Goal: Task Accomplishment & Management: Complete application form

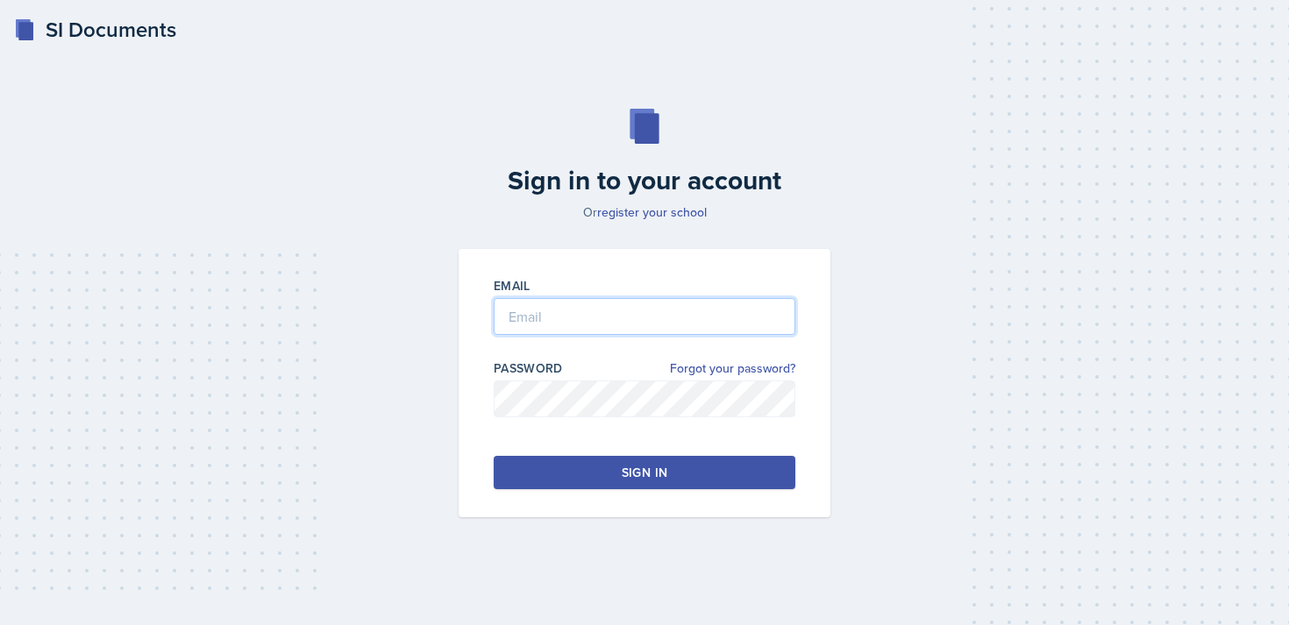
click at [549, 319] on input "email" at bounding box center [645, 316] width 302 height 37
type input "[EMAIL_ADDRESS][DOMAIN_NAME]"
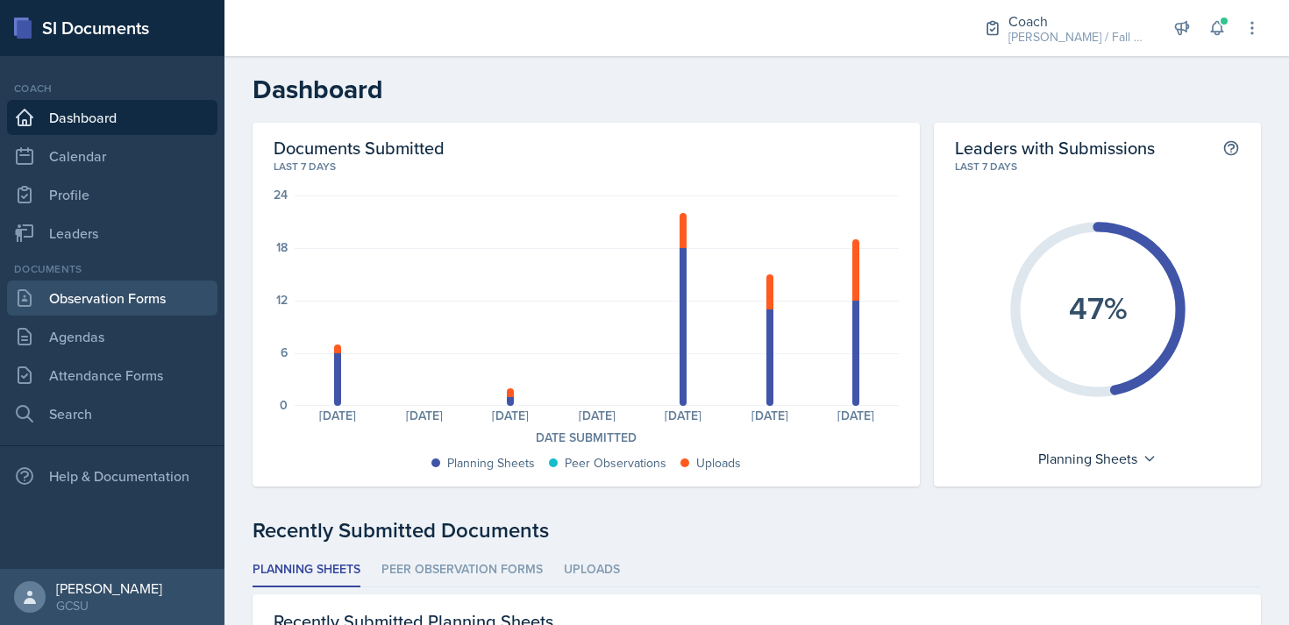
click at [96, 308] on link "Observation Forms" at bounding box center [112, 298] width 210 height 35
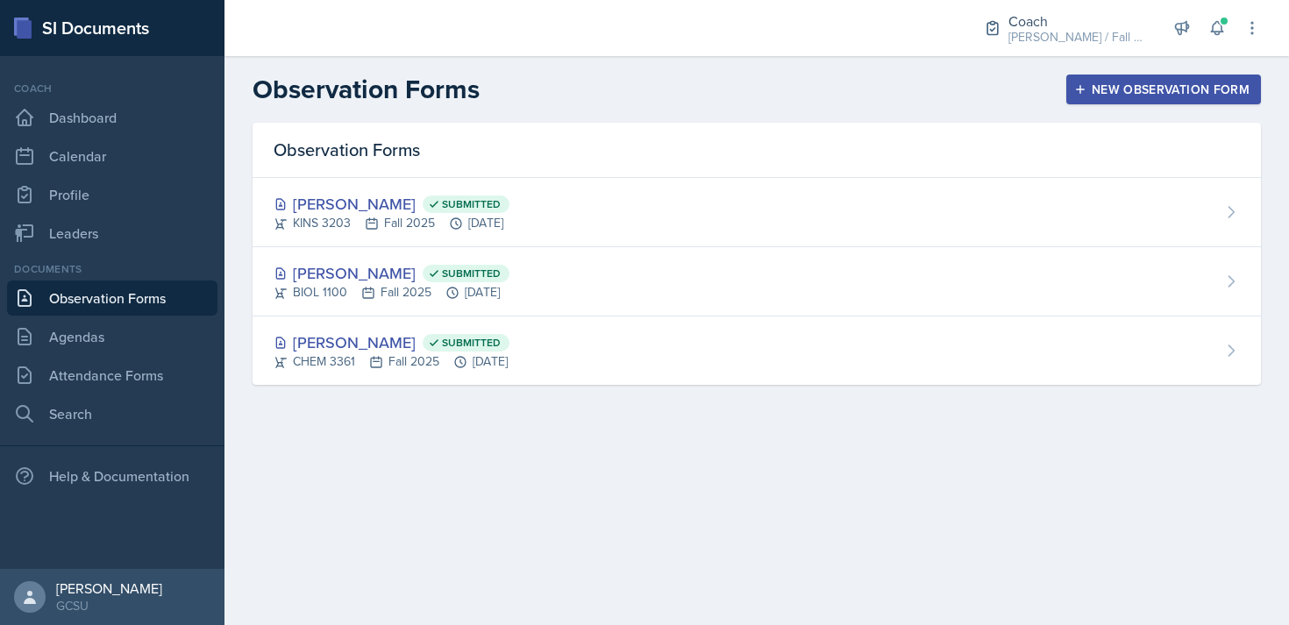
click at [1195, 88] on div "New Observation Form" at bounding box center [1163, 89] width 172 height 14
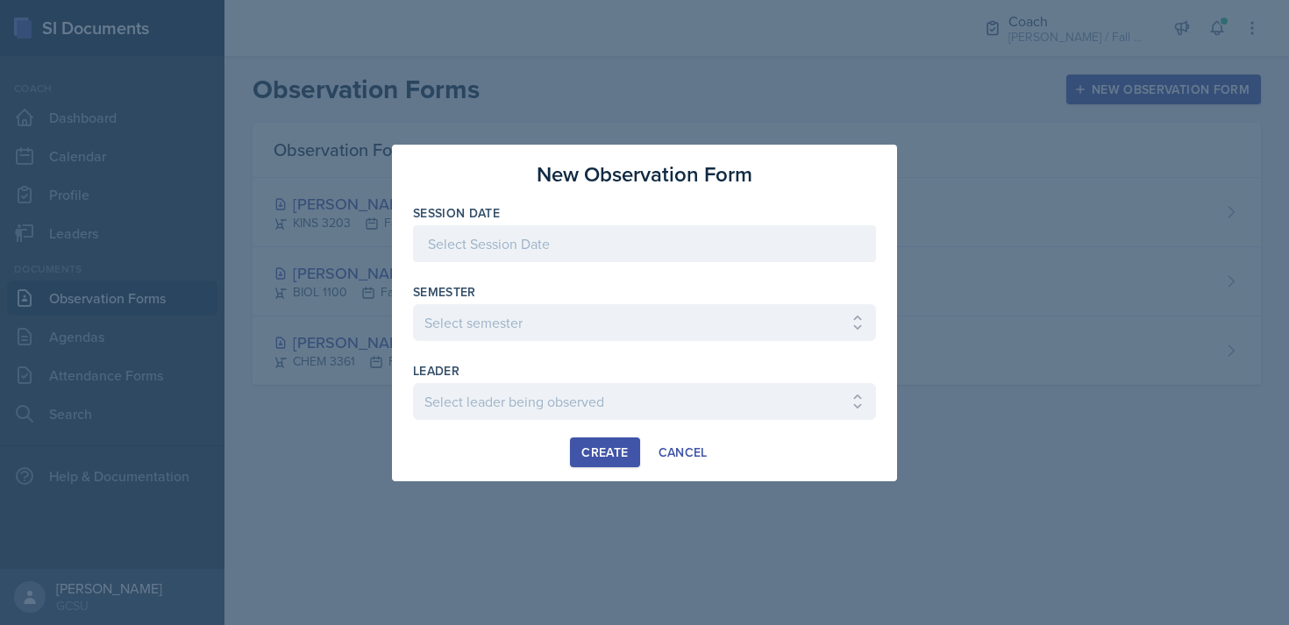
click at [577, 247] on div at bounding box center [644, 243] width 463 height 37
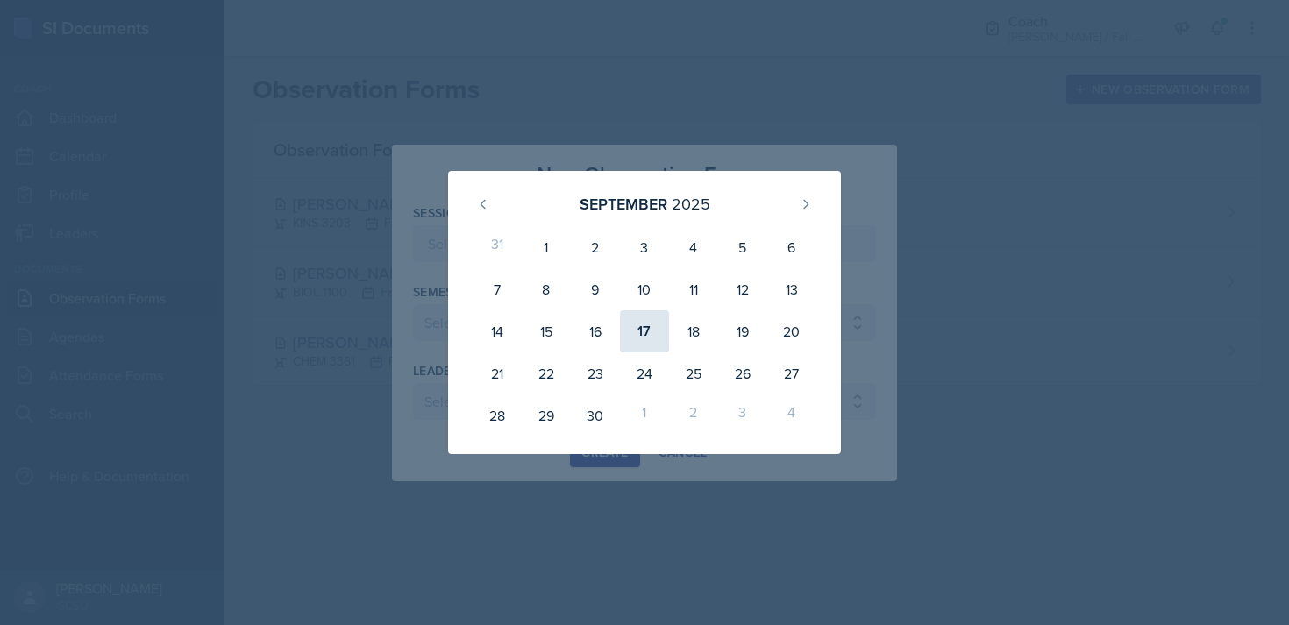
click at [638, 331] on div "17" at bounding box center [644, 331] width 49 height 42
type input "[DATE]"
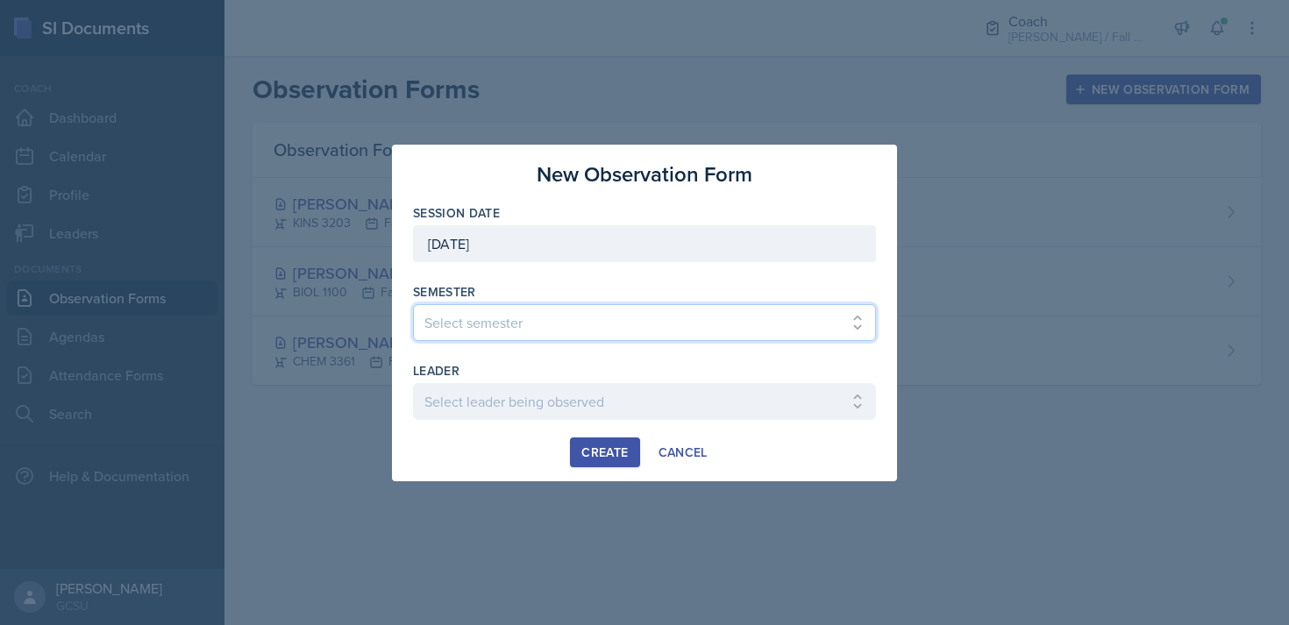
click at [550, 322] on select "Select semester All Spring 2020 Fall 2023 Spring 2019 Spring 2018 Fall 2017 Spr…" at bounding box center [644, 322] width 463 height 37
select select "986fdc3e-2246-4ffd-9cb8-78666de4ebed"
click at [413, 304] on select "Select semester All Spring 2020 Fall 2023 Spring 2019 Spring 2018 Fall 2017 Spr…" at bounding box center [644, 322] width 463 height 37
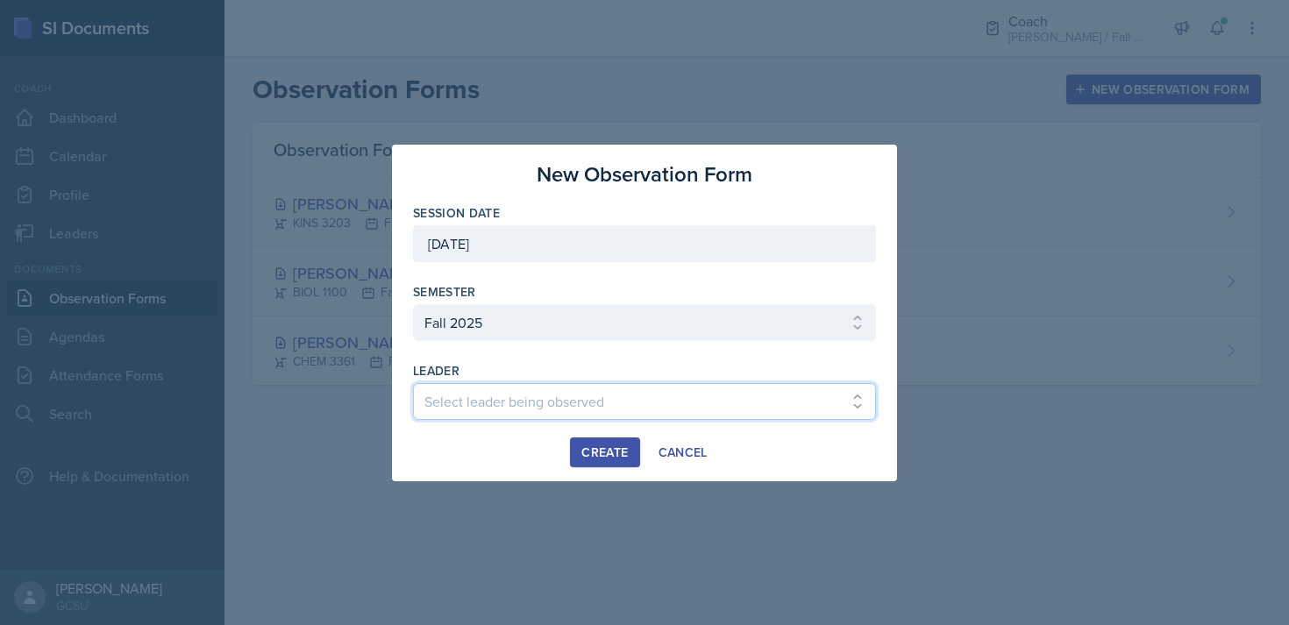
click at [521, 398] on select "Select leader being observed [PERSON_NAME] / MATH 1113 / [PERSON_NAME] [PERSON_…" at bounding box center [644, 401] width 463 height 37
select select "8e7abf46-c871-4487-b46d-16518738c2d0"
click at [413, 383] on select "Select leader being observed [PERSON_NAME] / MATH 1113 / [PERSON_NAME] [PERSON_…" at bounding box center [644, 401] width 463 height 37
click at [612, 439] on button "Create" at bounding box center [604, 452] width 69 height 30
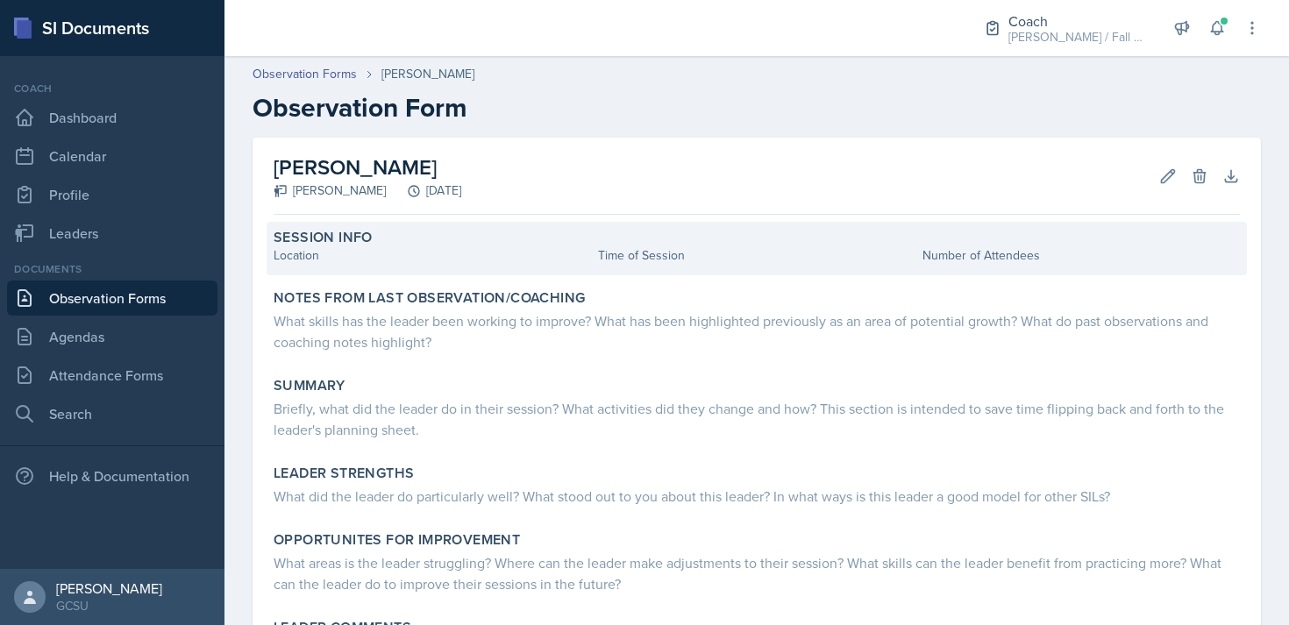
click at [459, 234] on div "Session Info" at bounding box center [757, 238] width 966 height 18
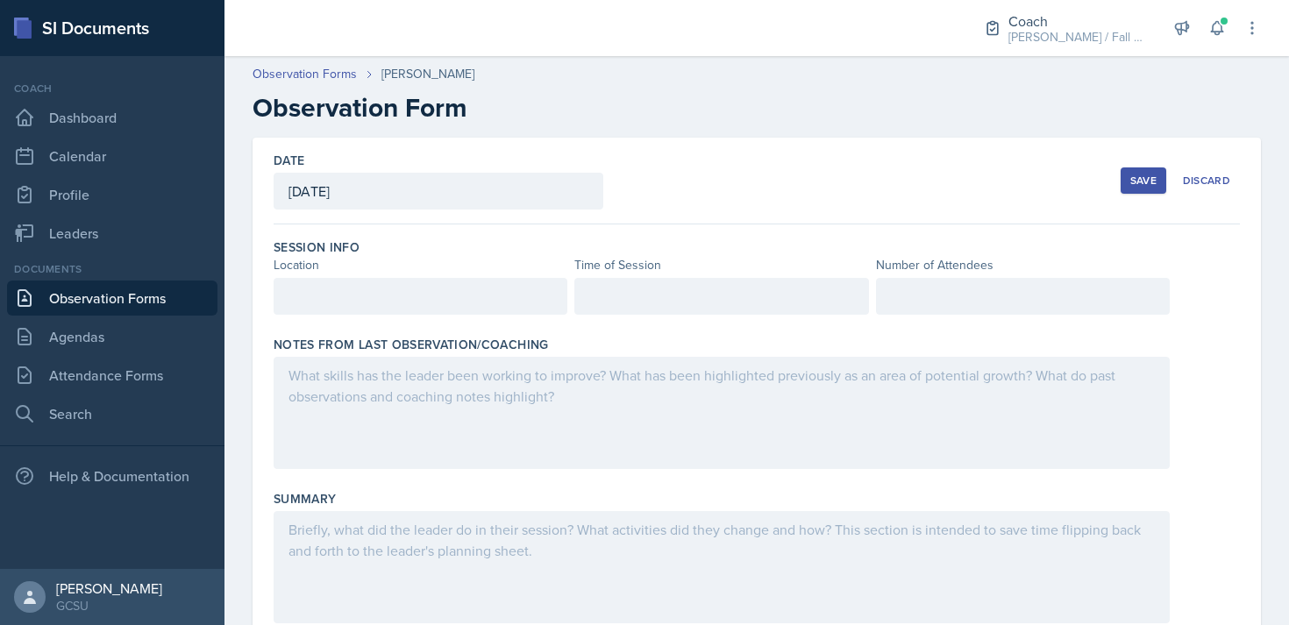
click at [404, 287] on div at bounding box center [421, 296] width 294 height 37
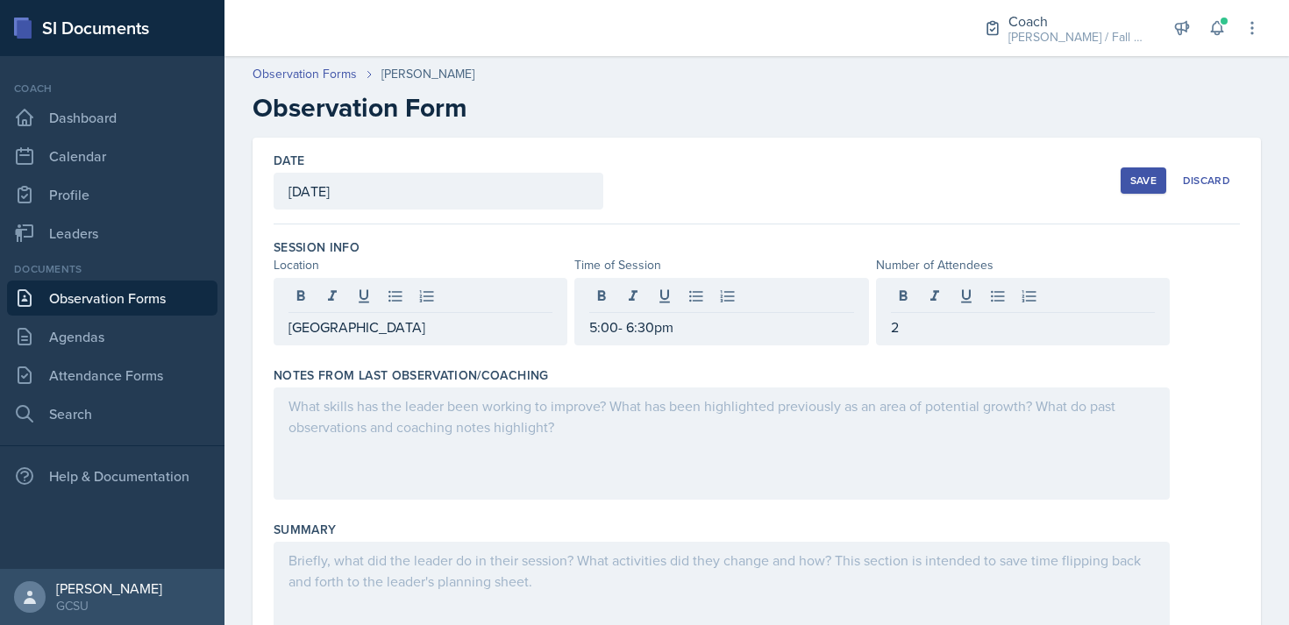
click at [334, 454] on div at bounding box center [722, 443] width 896 height 112
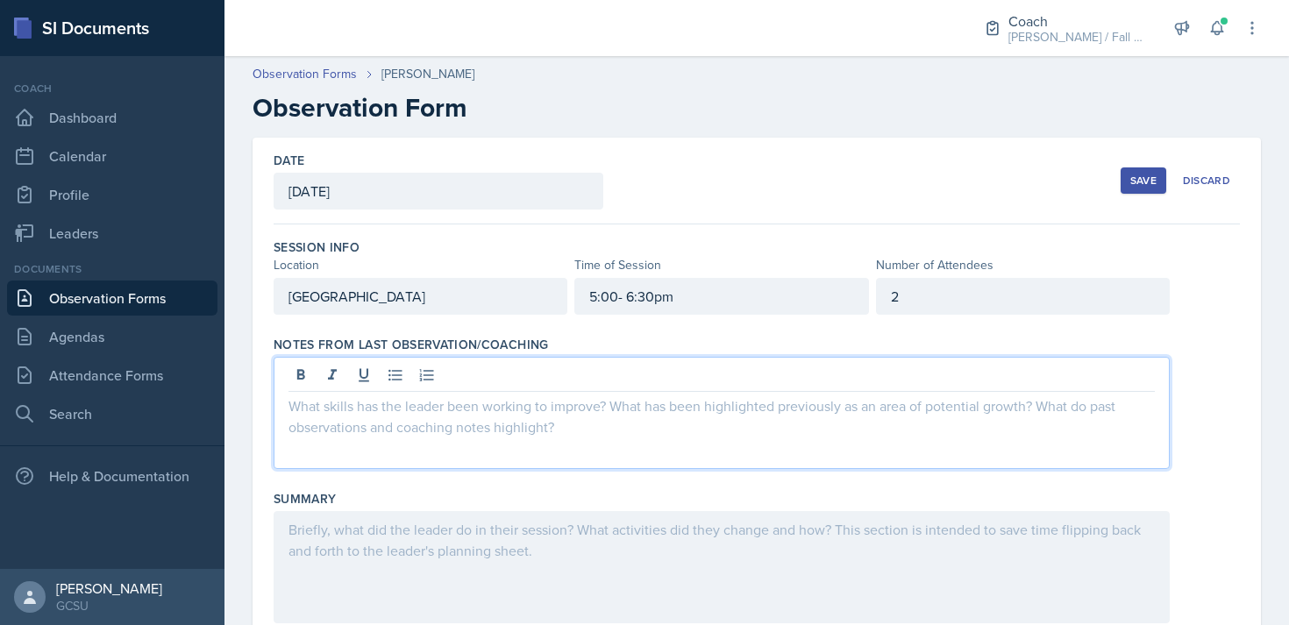
click at [927, 300] on div "2" at bounding box center [1023, 296] width 294 height 37
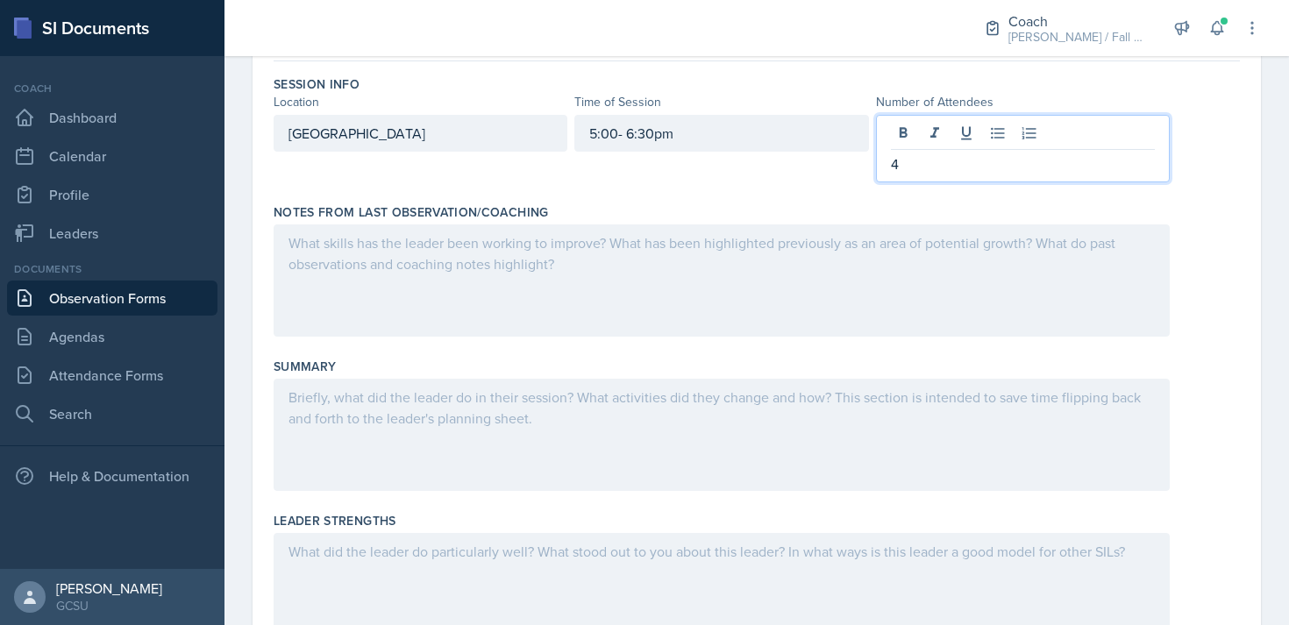
click at [419, 401] on p at bounding box center [721, 397] width 866 height 21
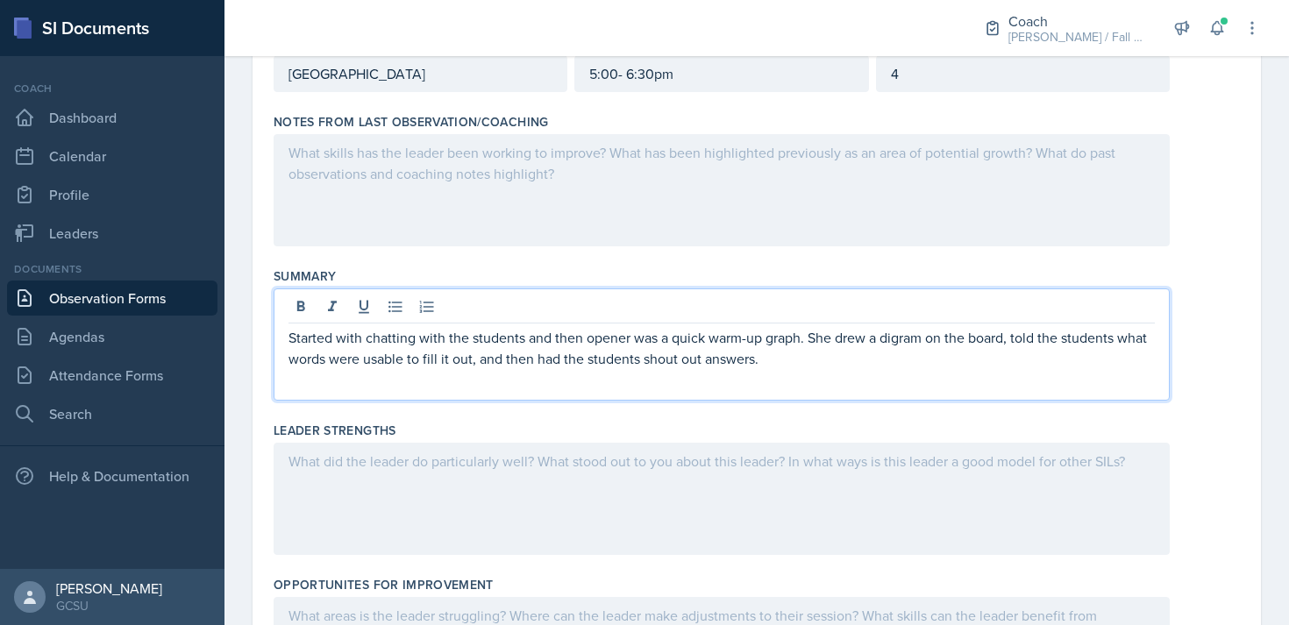
scroll to position [224, 0]
click at [925, 77] on p "4" at bounding box center [1023, 72] width 264 height 21
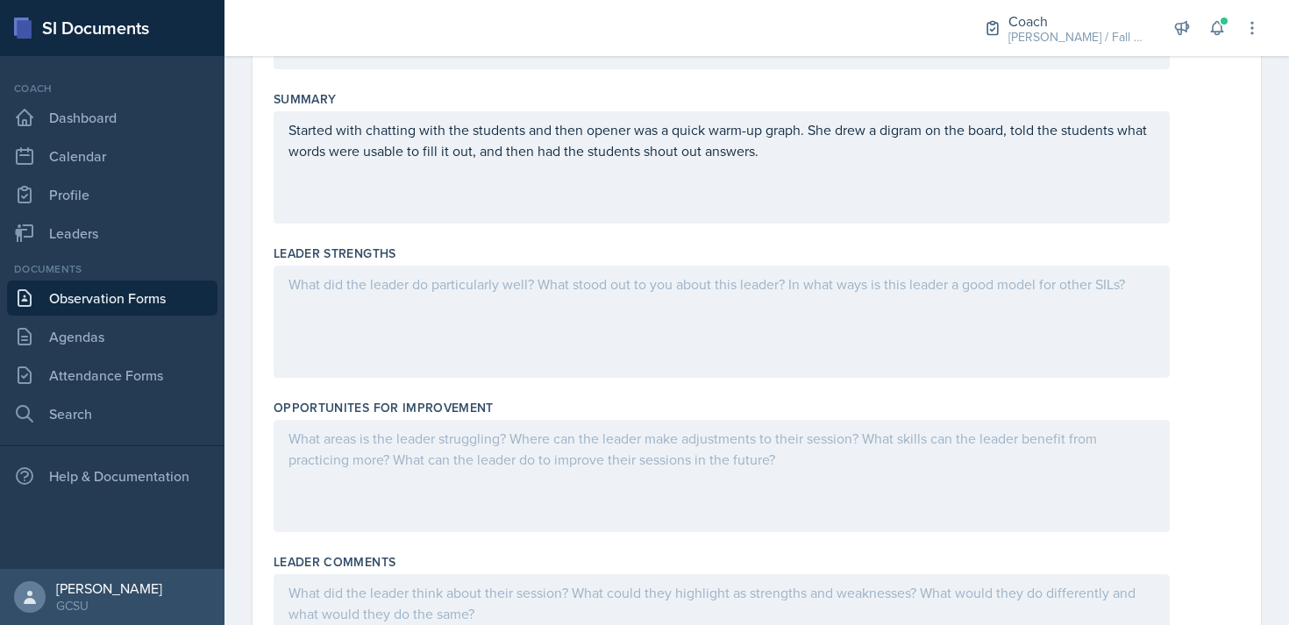
scroll to position [473, 0]
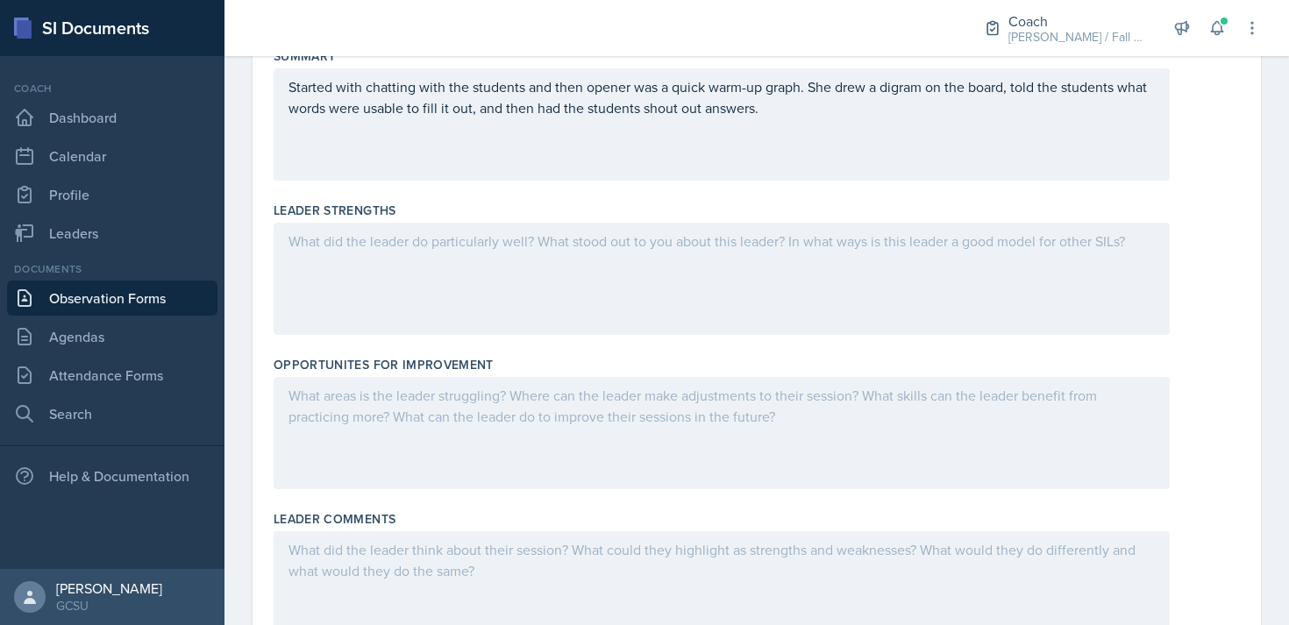
click at [411, 252] on div at bounding box center [722, 279] width 896 height 112
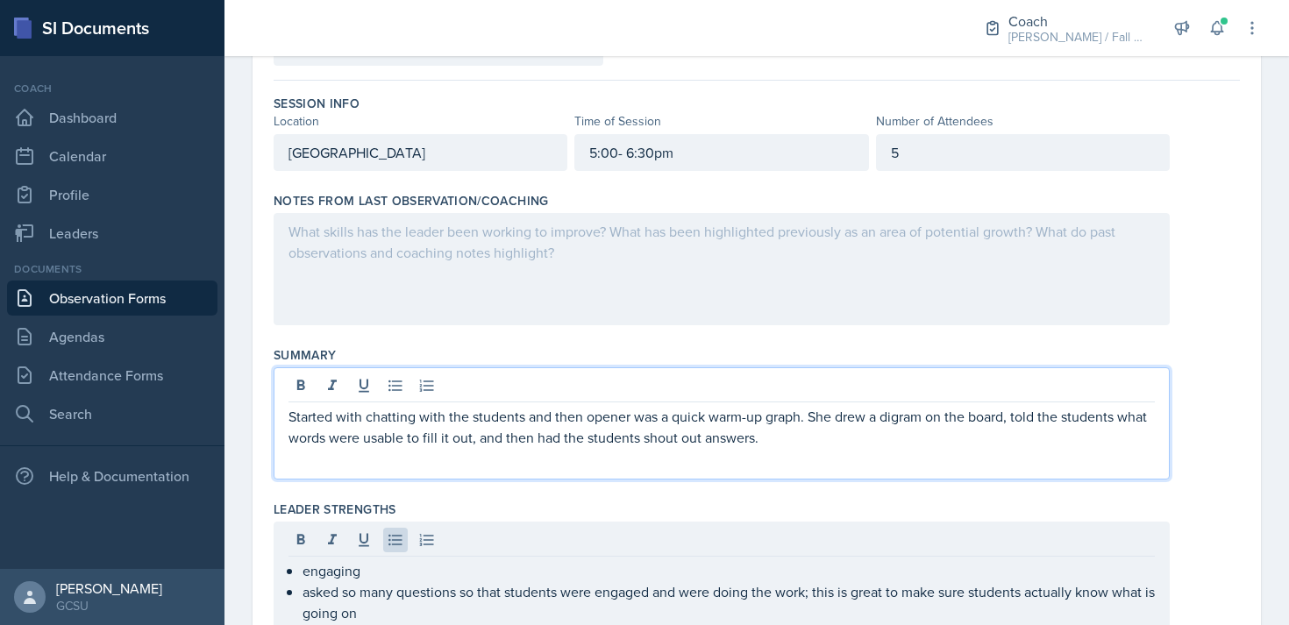
scroll to position [174, 0]
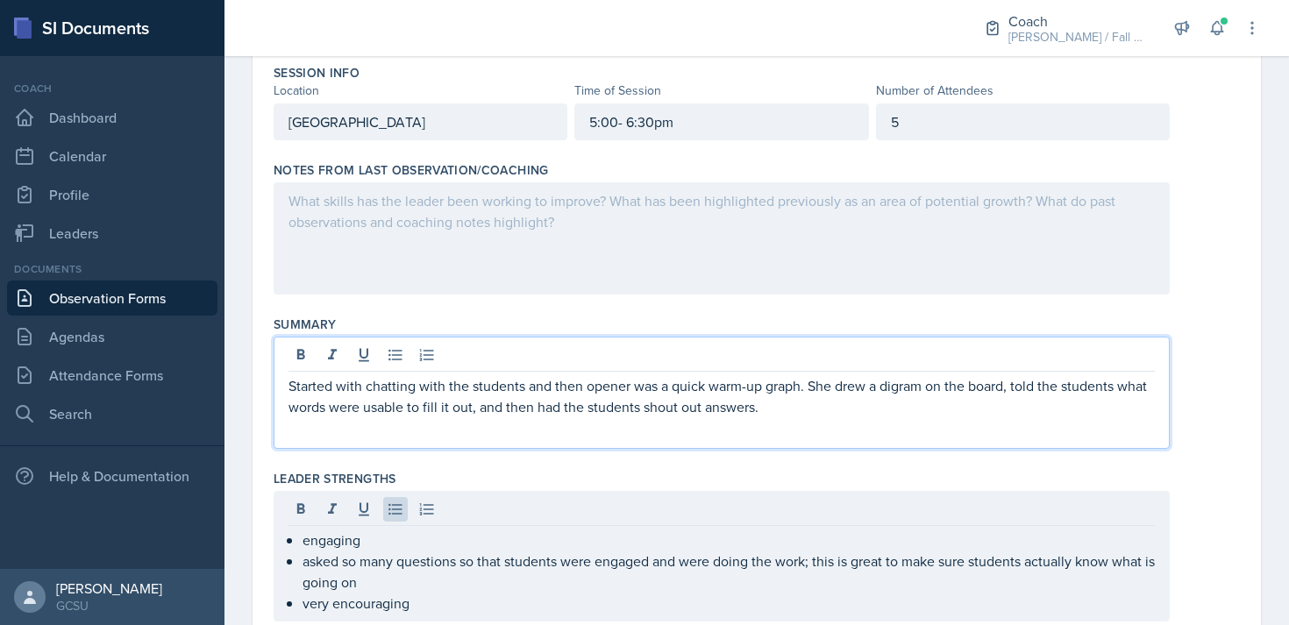
click at [779, 412] on p "Started with chatting with the students and then opener was a quick warm-up gra…" at bounding box center [721, 396] width 866 height 42
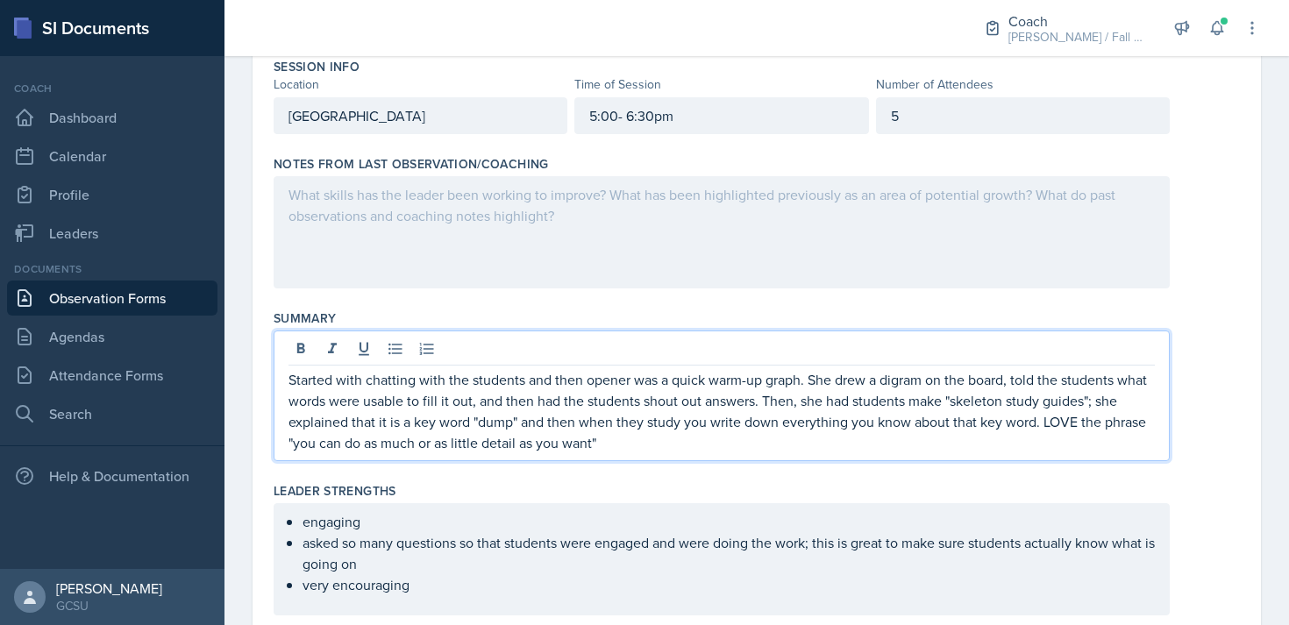
scroll to position [191, 0]
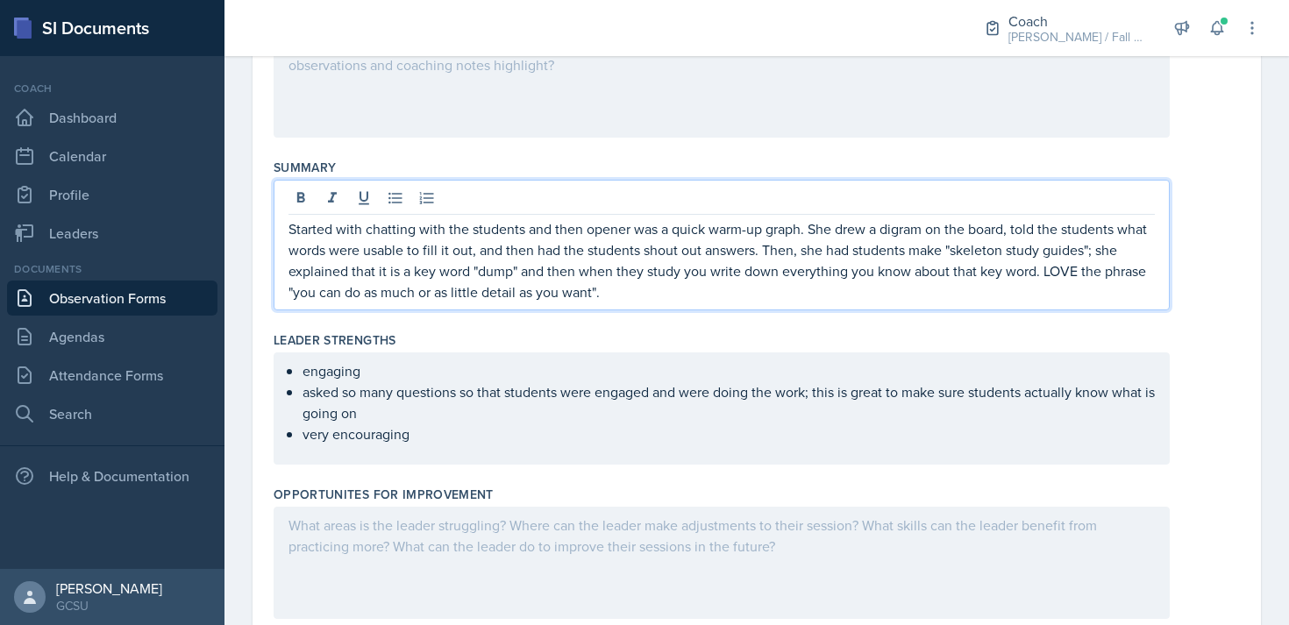
click at [471, 439] on p "very encouraging" at bounding box center [728, 433] width 852 height 21
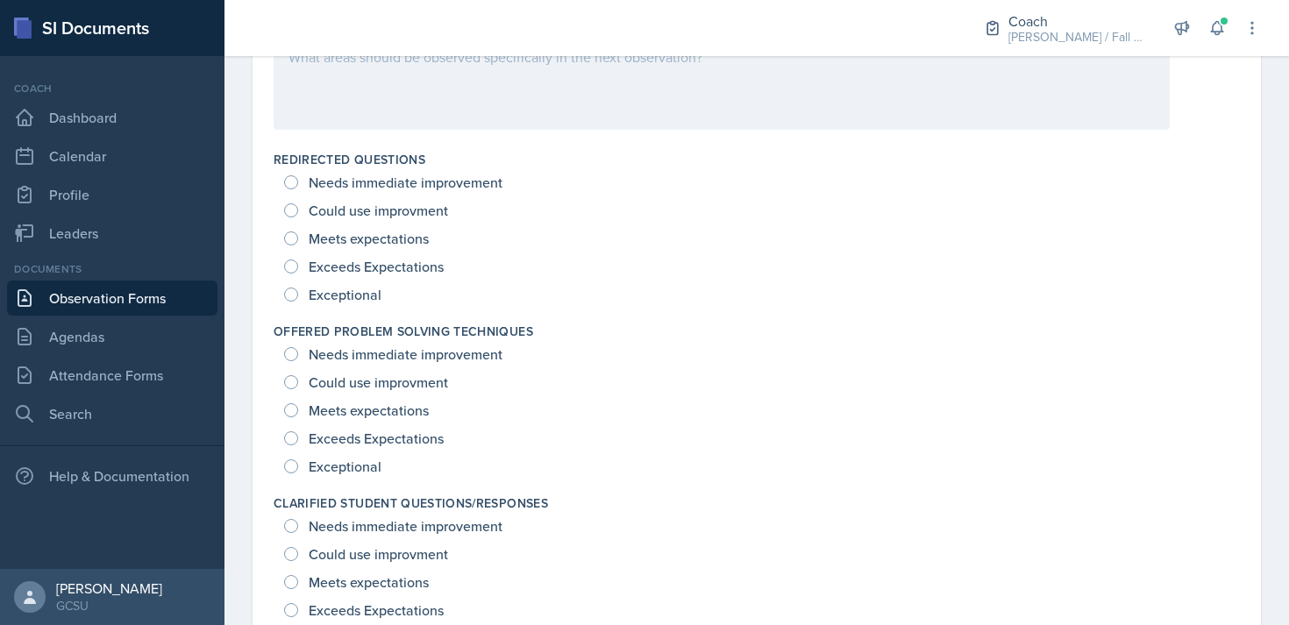
click at [348, 292] on span "Exceptional" at bounding box center [345, 295] width 73 height 18
click at [298, 292] on input "Exceptional" at bounding box center [291, 295] width 14 height 14
radio input "true"
click at [323, 470] on span "Exceptional" at bounding box center [345, 467] width 73 height 18
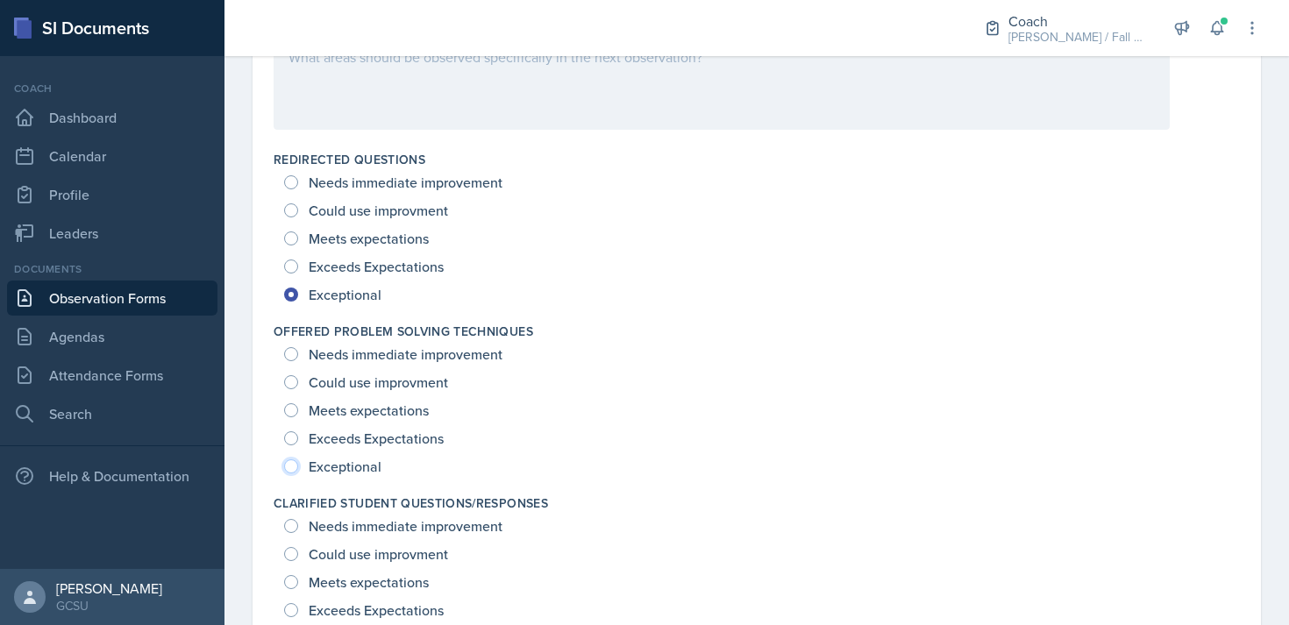
click at [298, 470] on input "Exceptional" at bounding box center [291, 466] width 14 height 14
radio input "true"
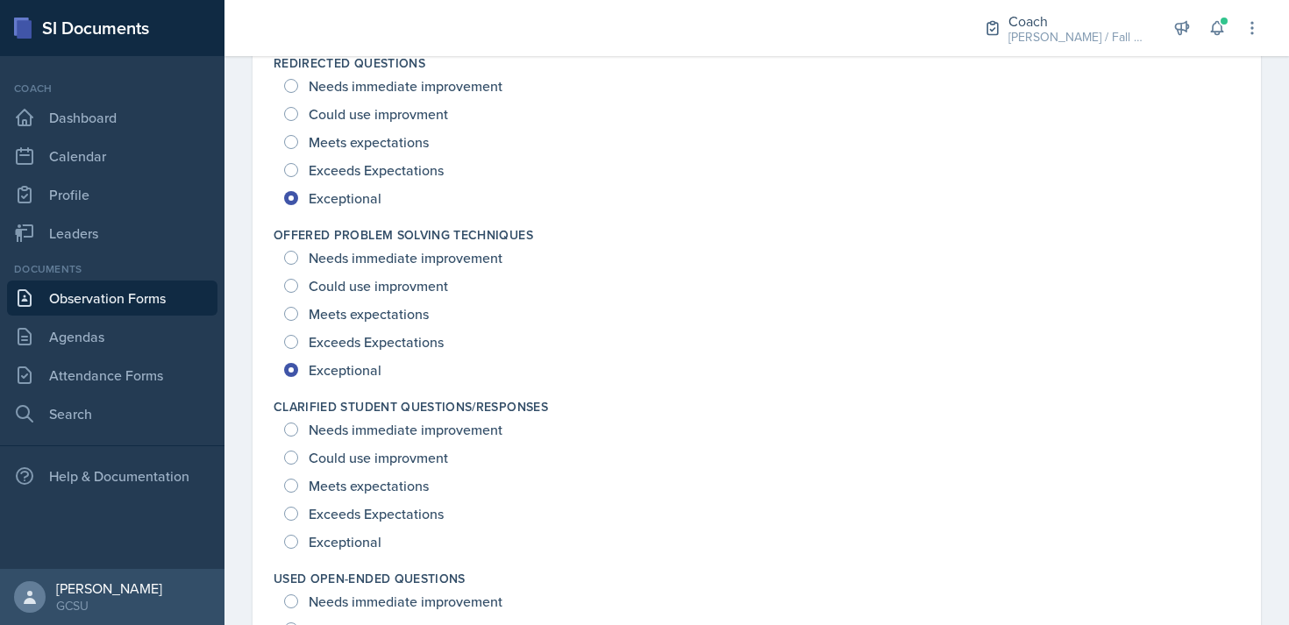
click at [355, 541] on span "Exceptional" at bounding box center [345, 542] width 73 height 18
click at [298, 541] on input "Exceptional" at bounding box center [291, 542] width 14 height 14
radio input "true"
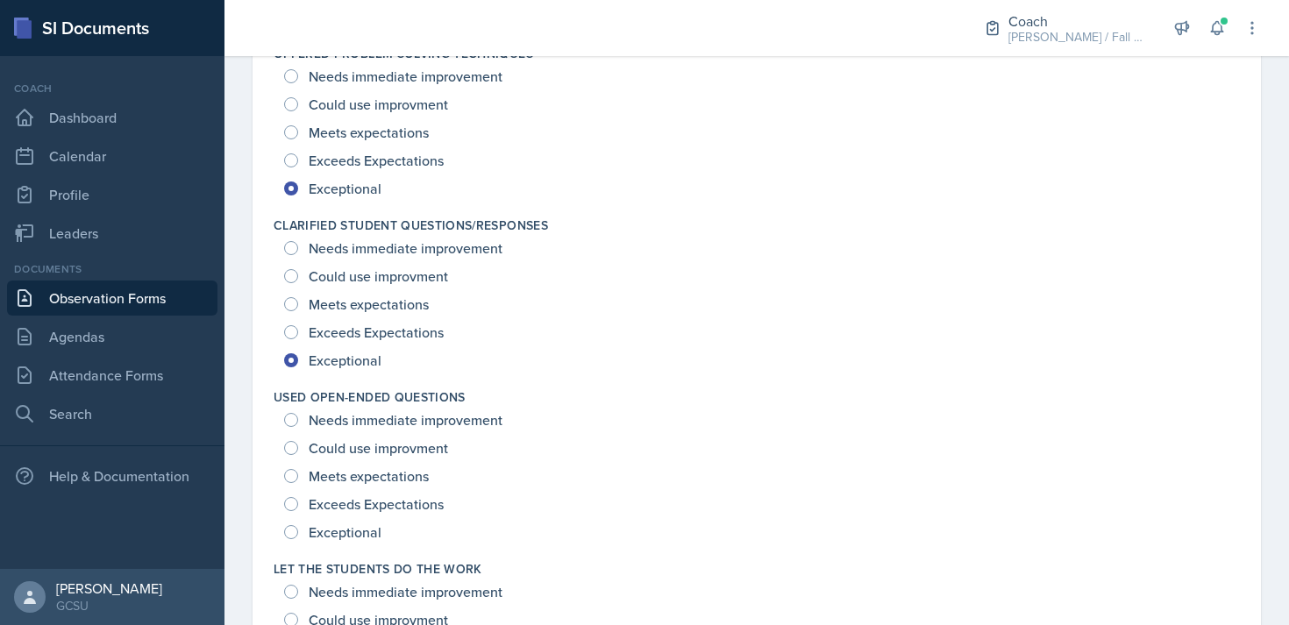
click at [354, 529] on span "Exceptional" at bounding box center [345, 532] width 73 height 18
click at [298, 529] on input "Exceptional" at bounding box center [291, 532] width 14 height 14
radio input "true"
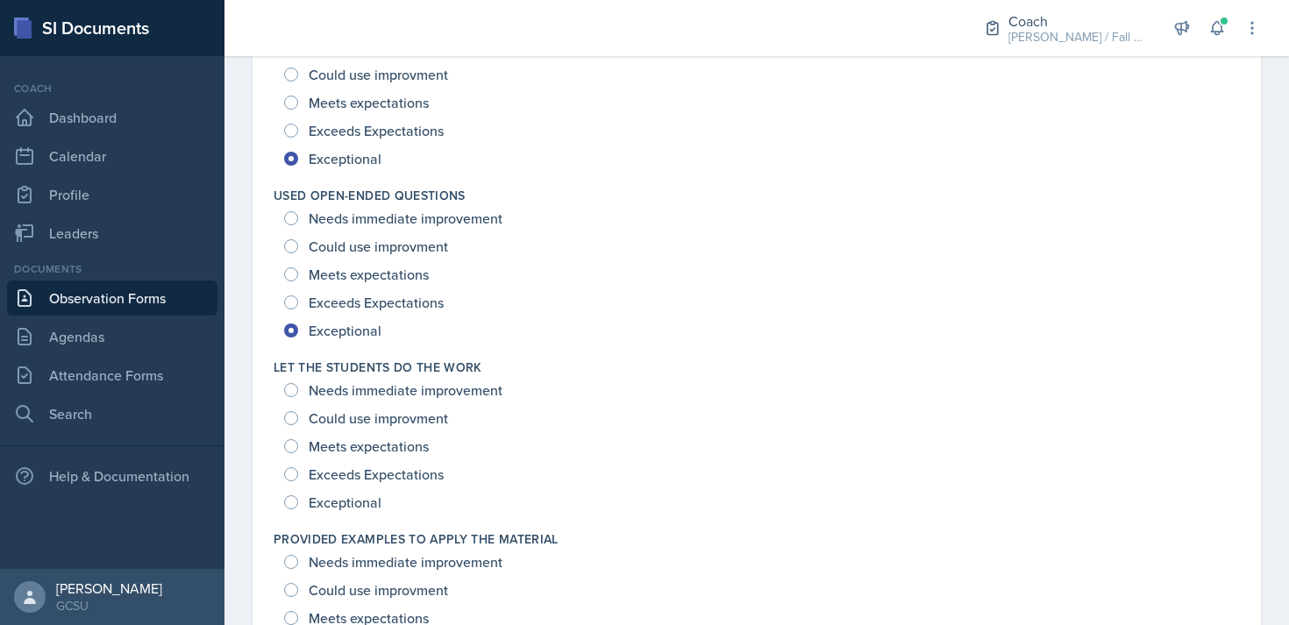
click at [356, 508] on span "Exceptional" at bounding box center [345, 503] width 73 height 18
click at [298, 508] on input "Exceptional" at bounding box center [291, 502] width 14 height 14
radio input "true"
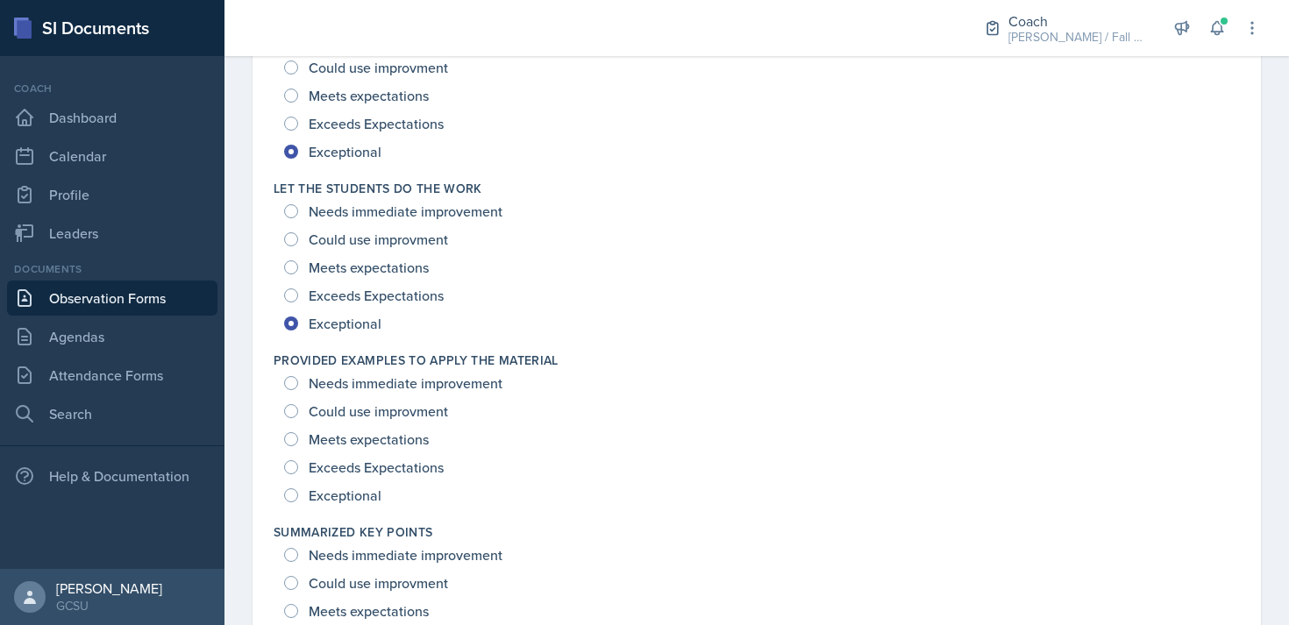
click at [356, 494] on span "Exceptional" at bounding box center [345, 496] width 73 height 18
click at [298, 494] on input "Exceptional" at bounding box center [291, 495] width 14 height 14
radio input "true"
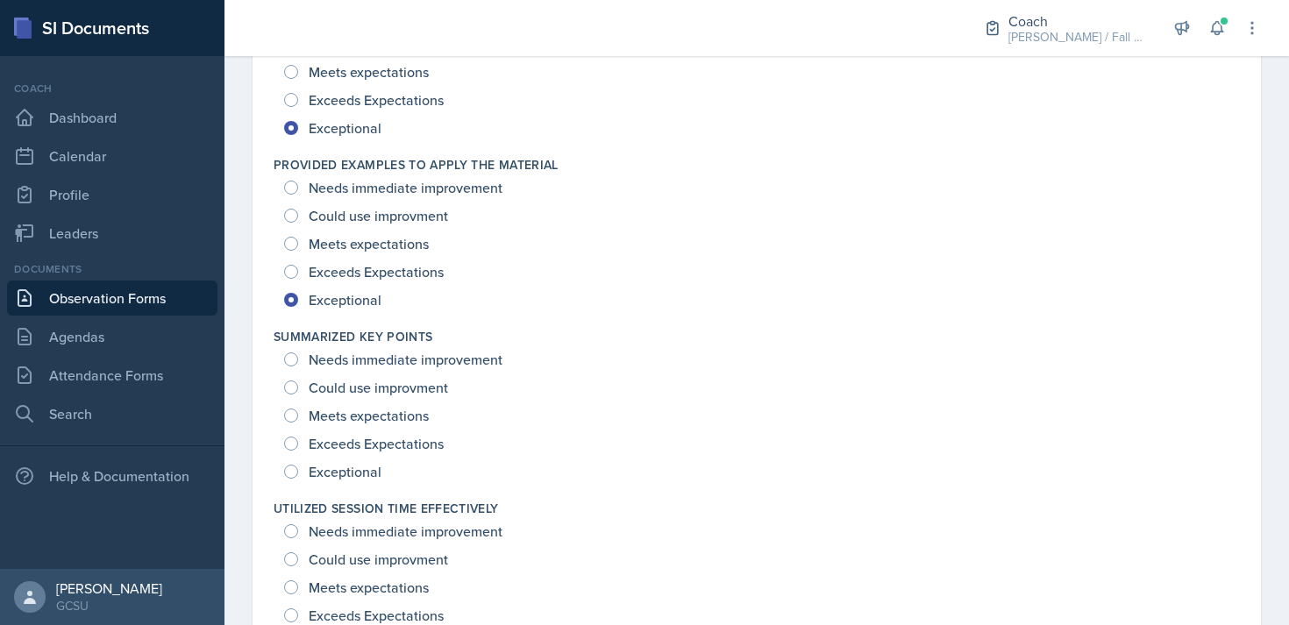
click at [353, 470] on span "Exceptional" at bounding box center [345, 472] width 73 height 18
click at [298, 470] on input "Exceptional" at bounding box center [291, 472] width 14 height 14
radio input "true"
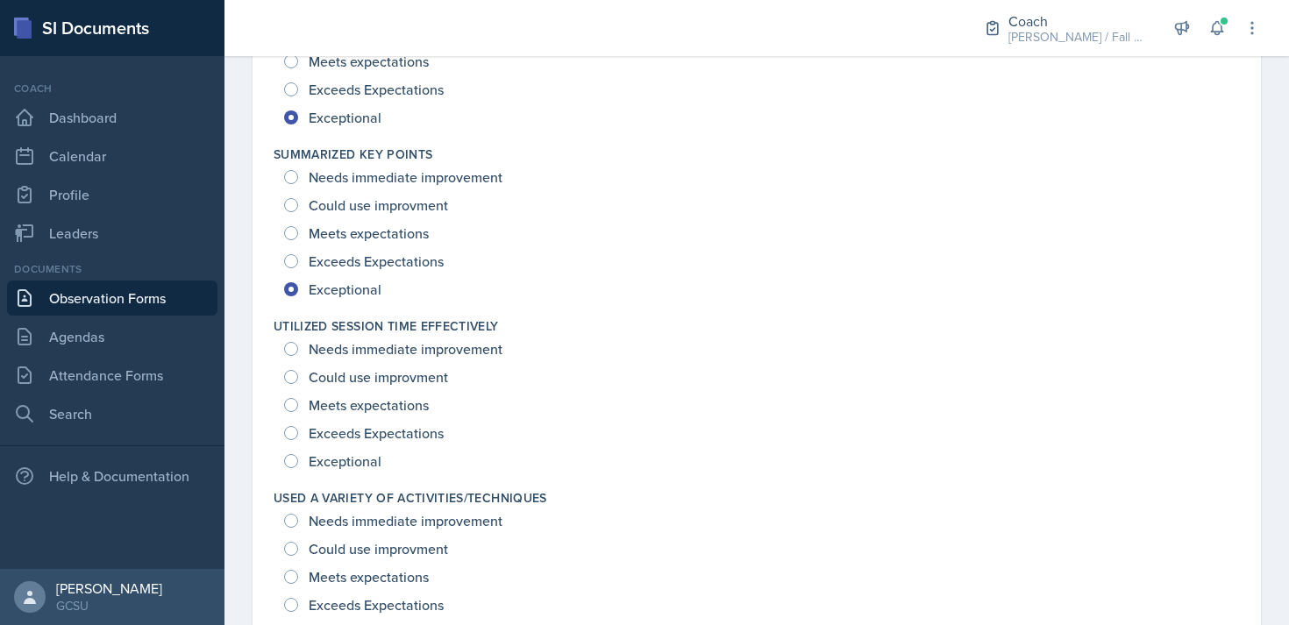
click at [353, 464] on span "Exceptional" at bounding box center [345, 461] width 73 height 18
click at [298, 464] on input "Exceptional" at bounding box center [291, 461] width 14 height 14
radio input "true"
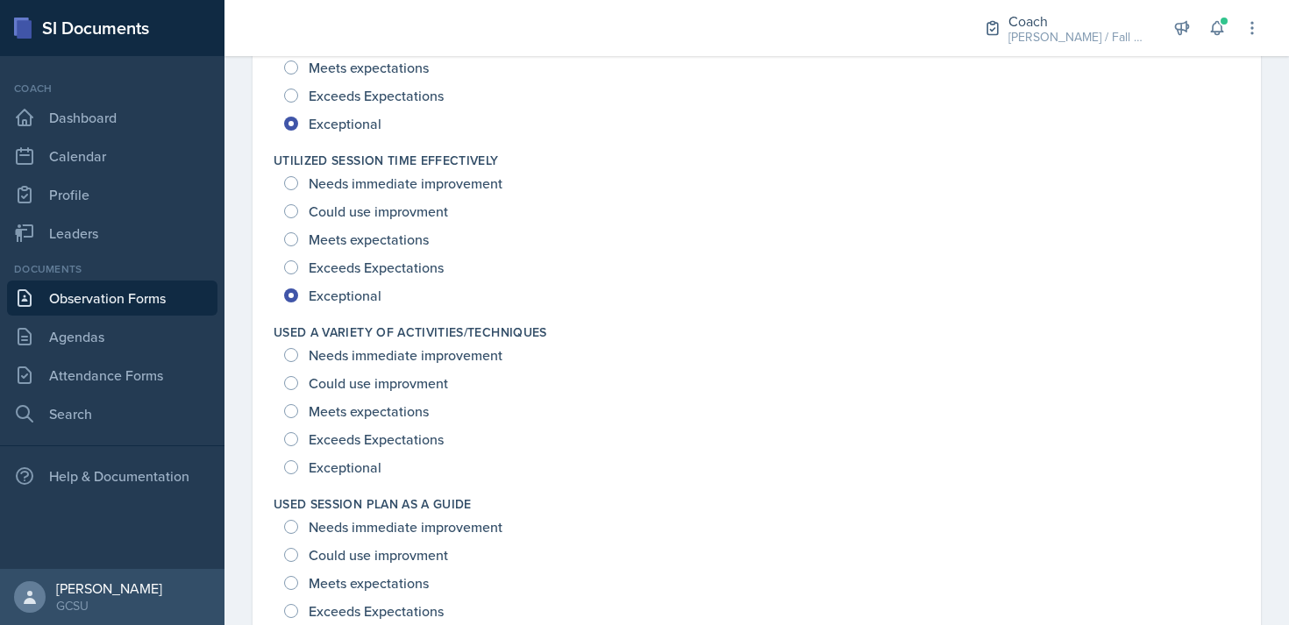
click at [353, 464] on span "Exceptional" at bounding box center [345, 467] width 73 height 18
click at [298, 464] on input "Exceptional" at bounding box center [291, 467] width 14 height 14
radio input "true"
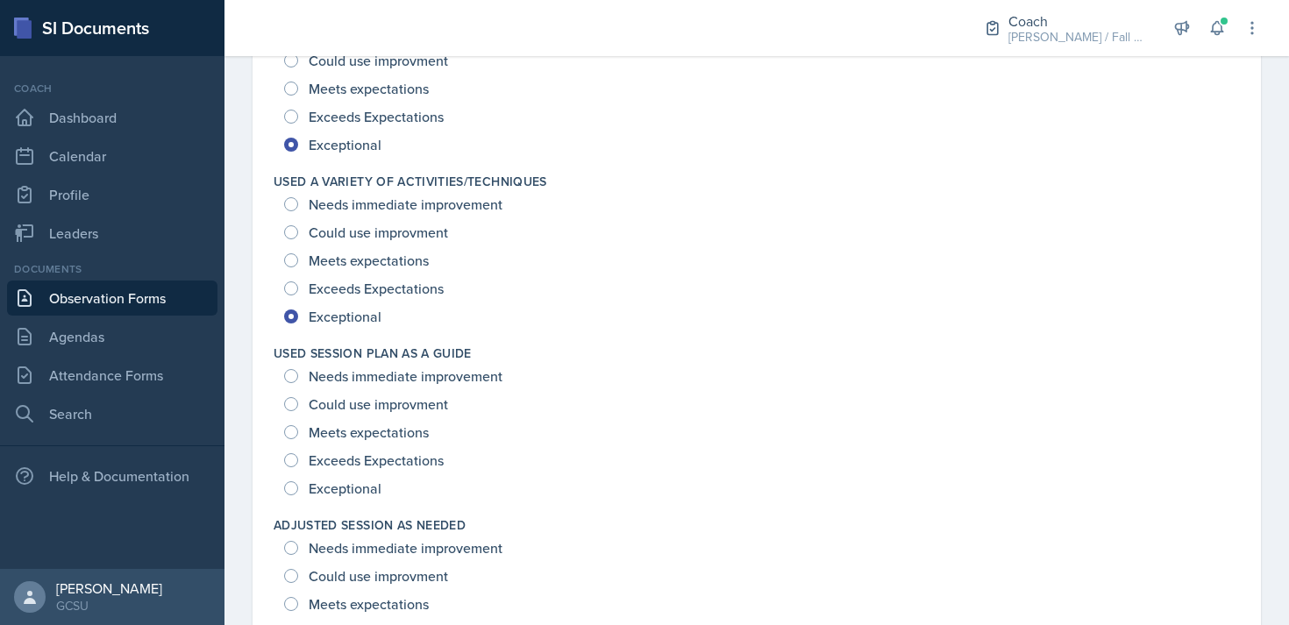
click at [358, 489] on span "Exceptional" at bounding box center [345, 489] width 73 height 18
click at [298, 489] on input "Exceptional" at bounding box center [291, 488] width 14 height 14
radio input "true"
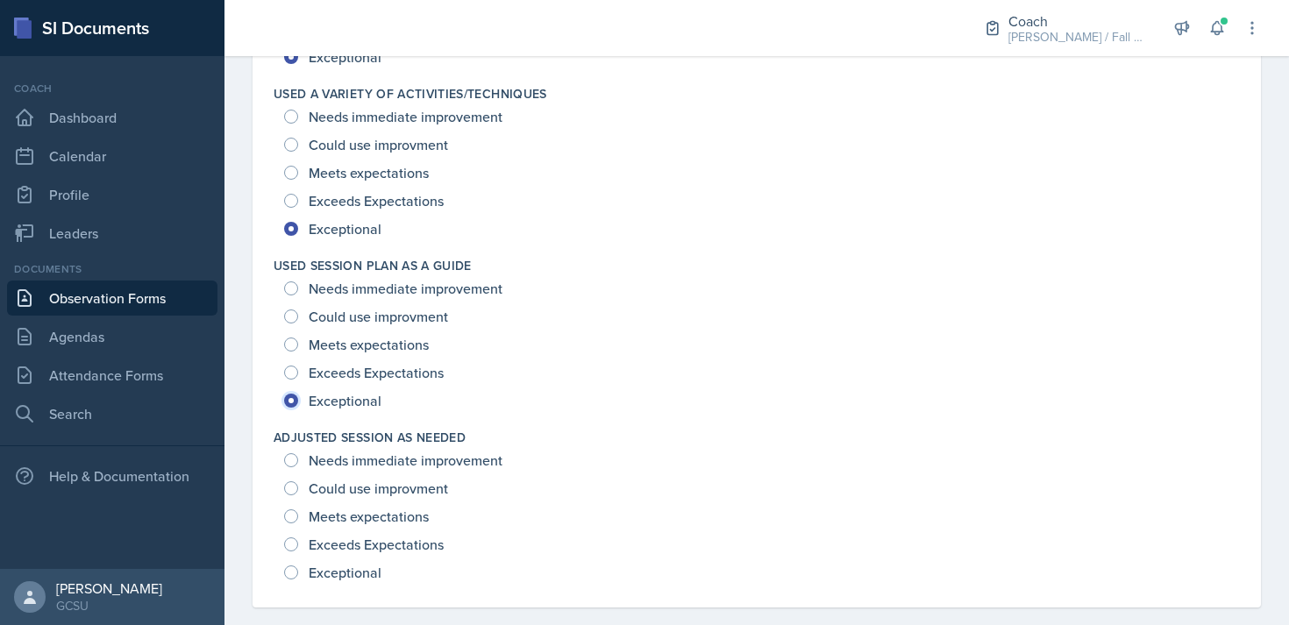
scroll to position [2584, 0]
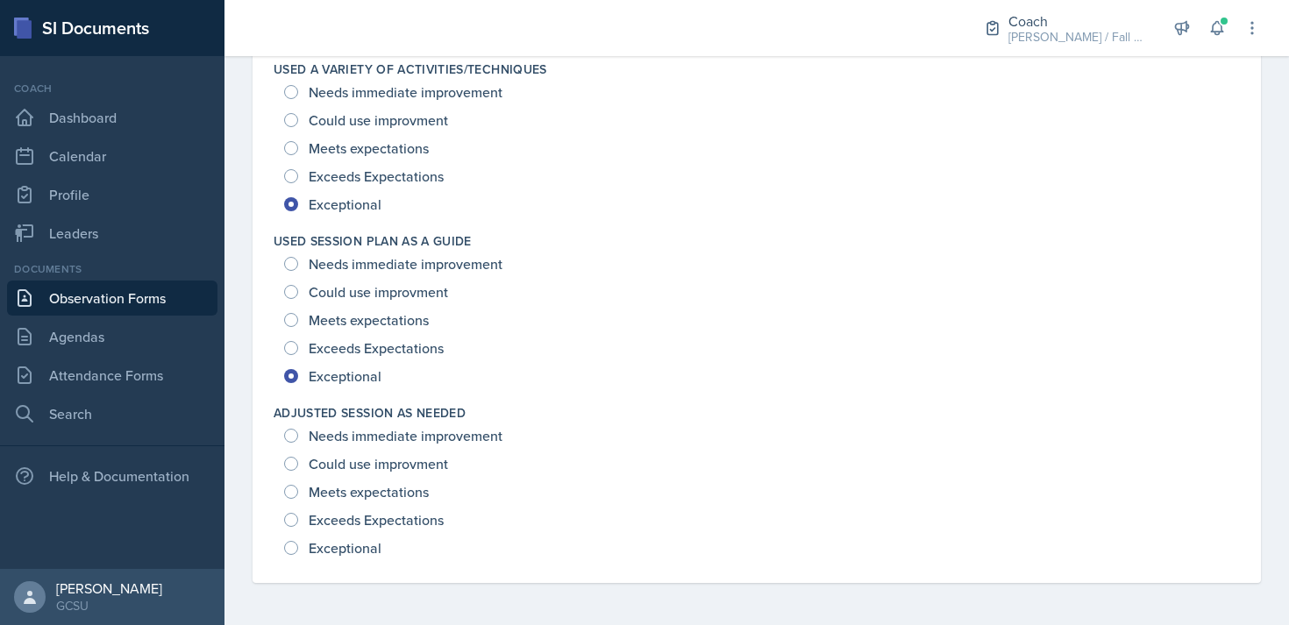
click at [359, 539] on span "Exceptional" at bounding box center [345, 548] width 73 height 18
click at [298, 541] on input "Exceptional" at bounding box center [291, 548] width 14 height 14
radio input "true"
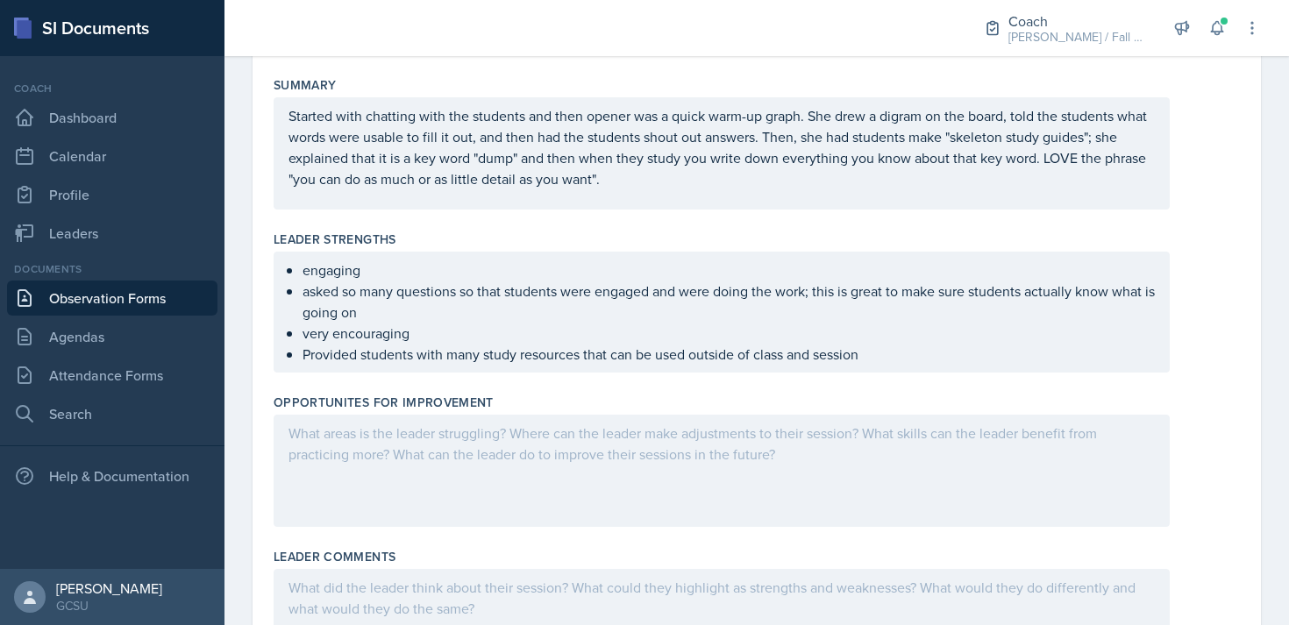
scroll to position [0, 0]
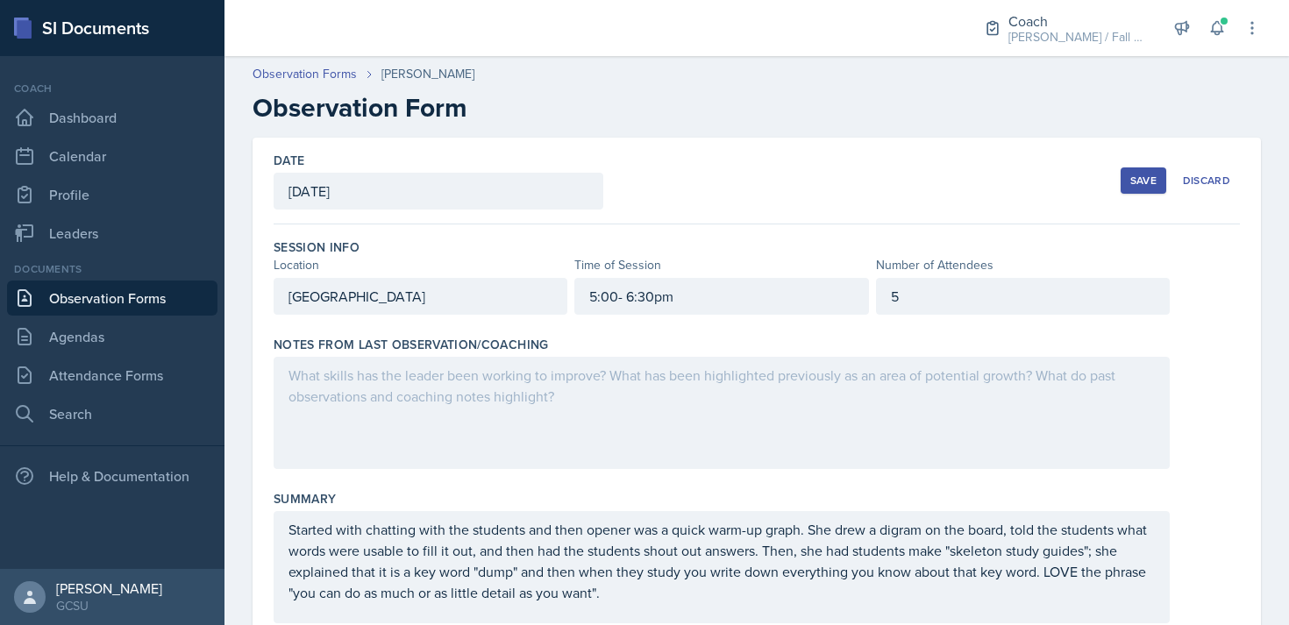
click at [999, 304] on div "5" at bounding box center [1023, 296] width 294 height 37
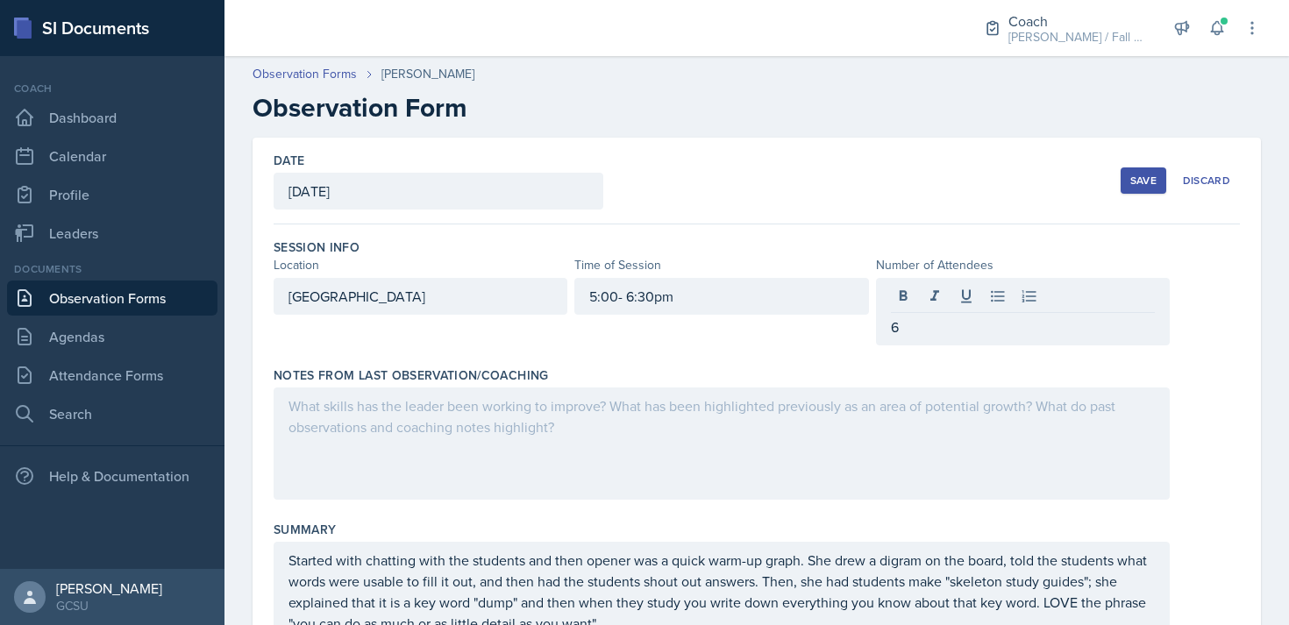
click at [1175, 361] on div "Notes From Last Observation/Coaching" at bounding box center [757, 436] width 966 height 154
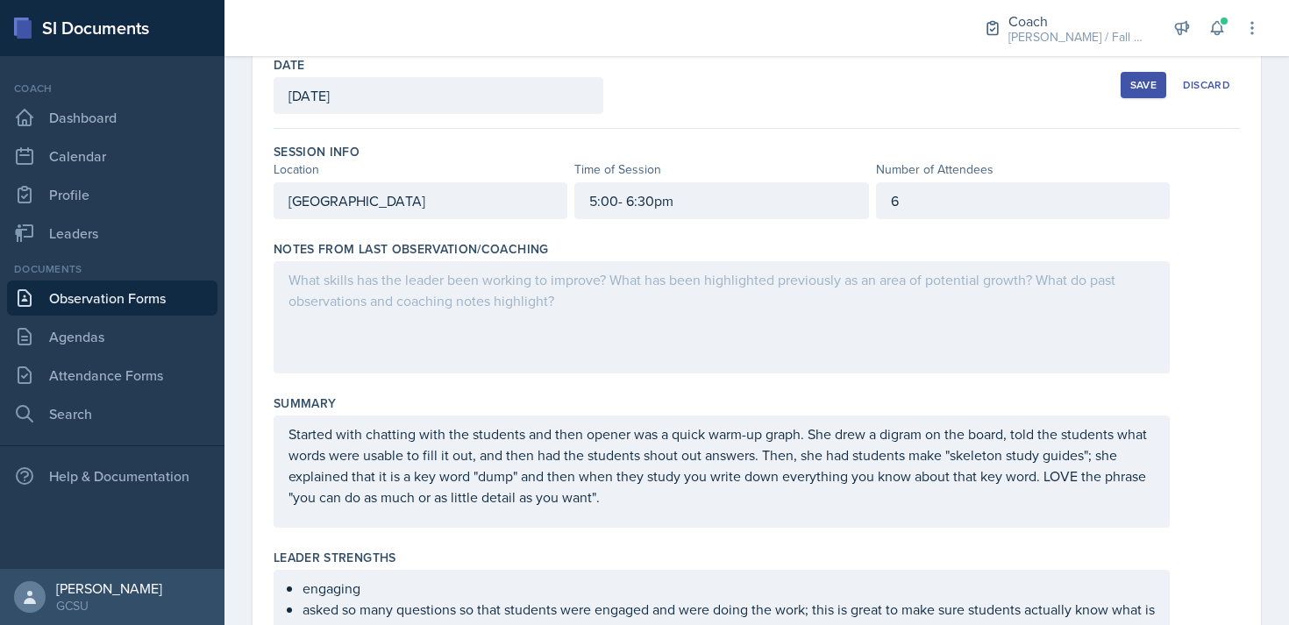
scroll to position [96, 0]
click at [634, 291] on div at bounding box center [722, 316] width 896 height 112
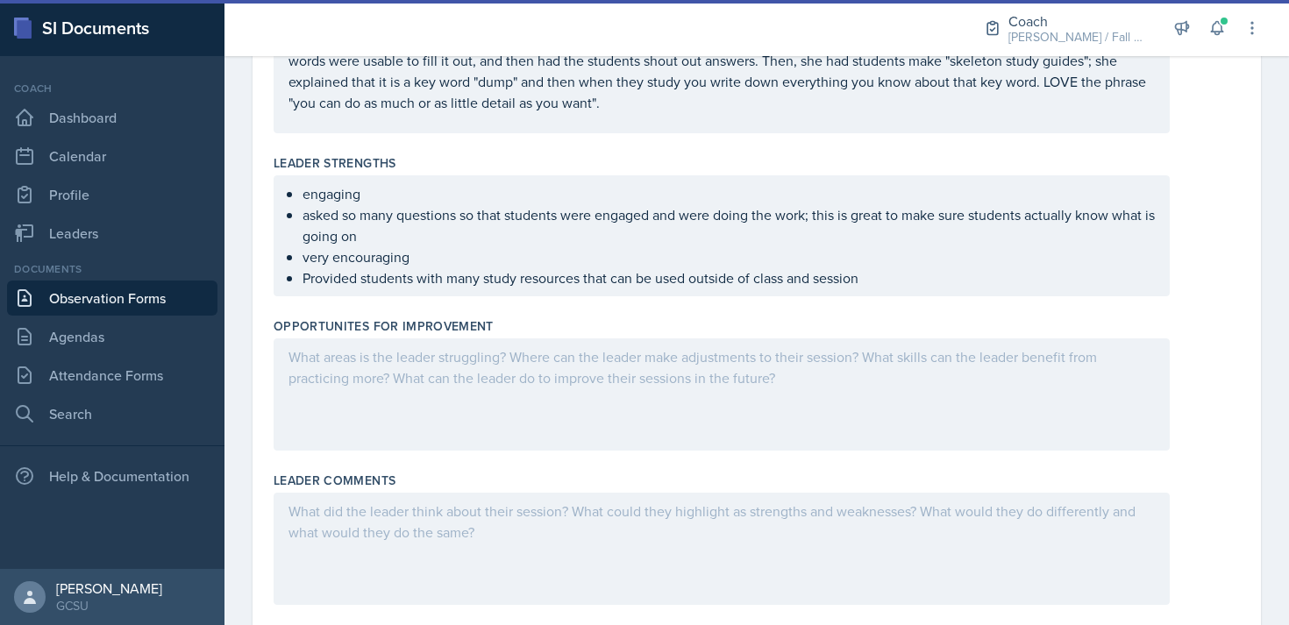
scroll to position [494, 0]
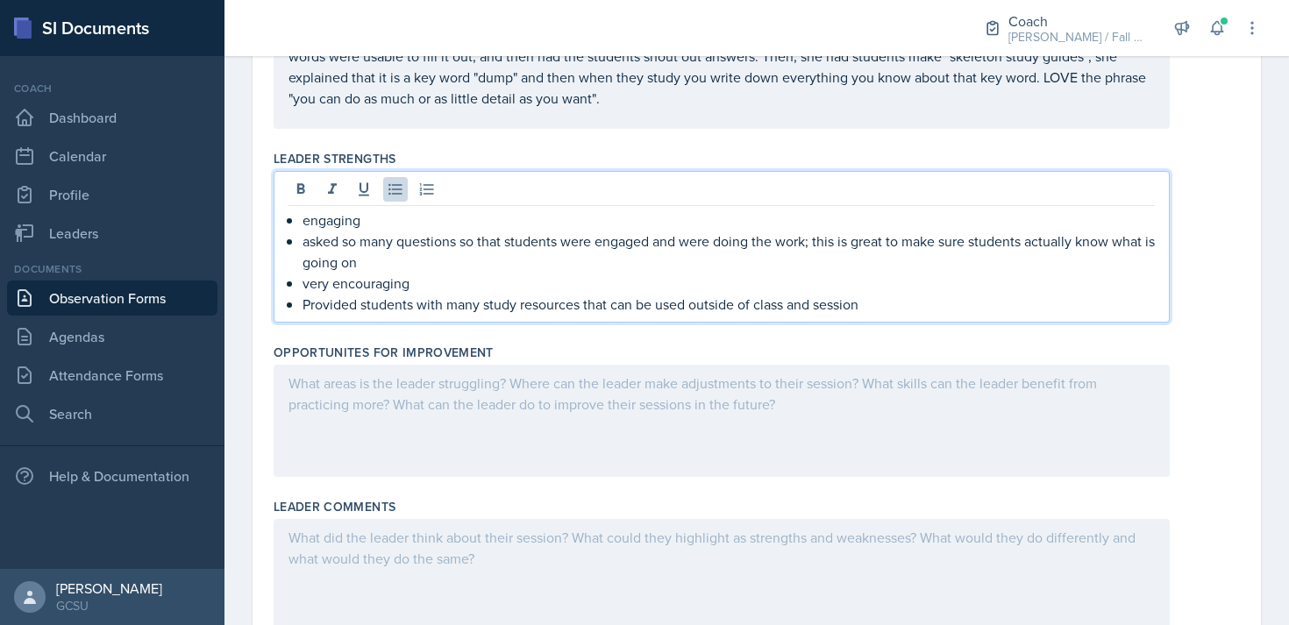
click at [907, 279] on ul "engaging asked so many questions so that students were engaged and were doing t…" at bounding box center [728, 262] width 852 height 105
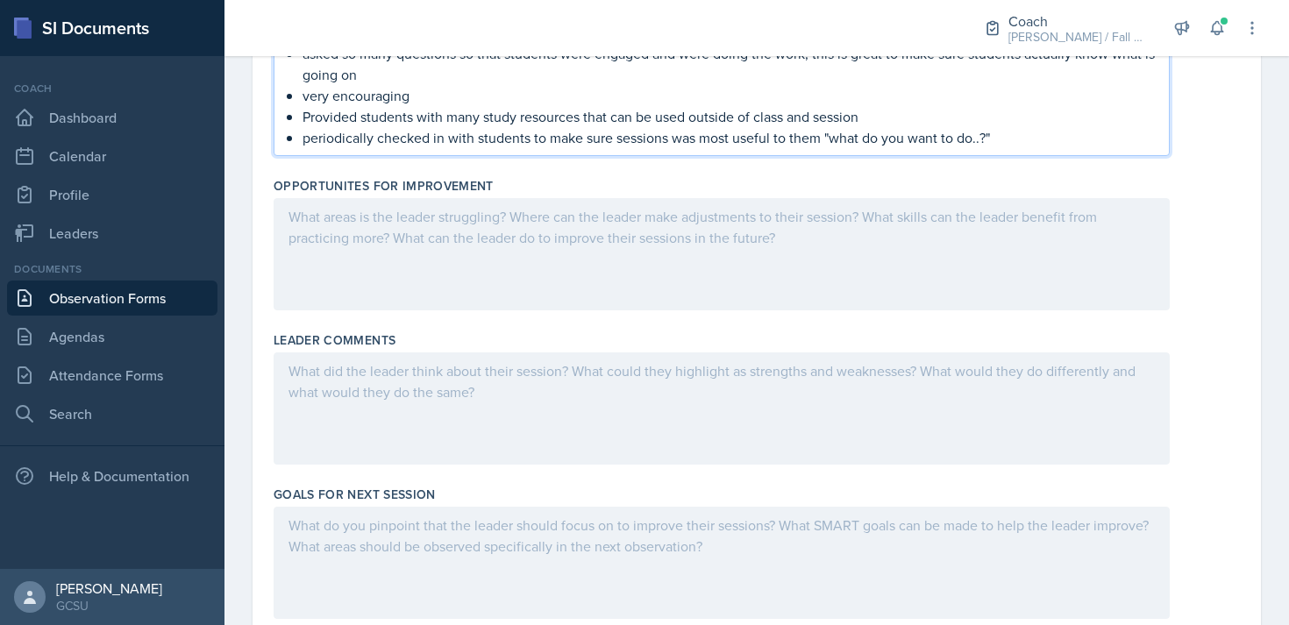
click at [444, 208] on p at bounding box center [721, 216] width 866 height 21
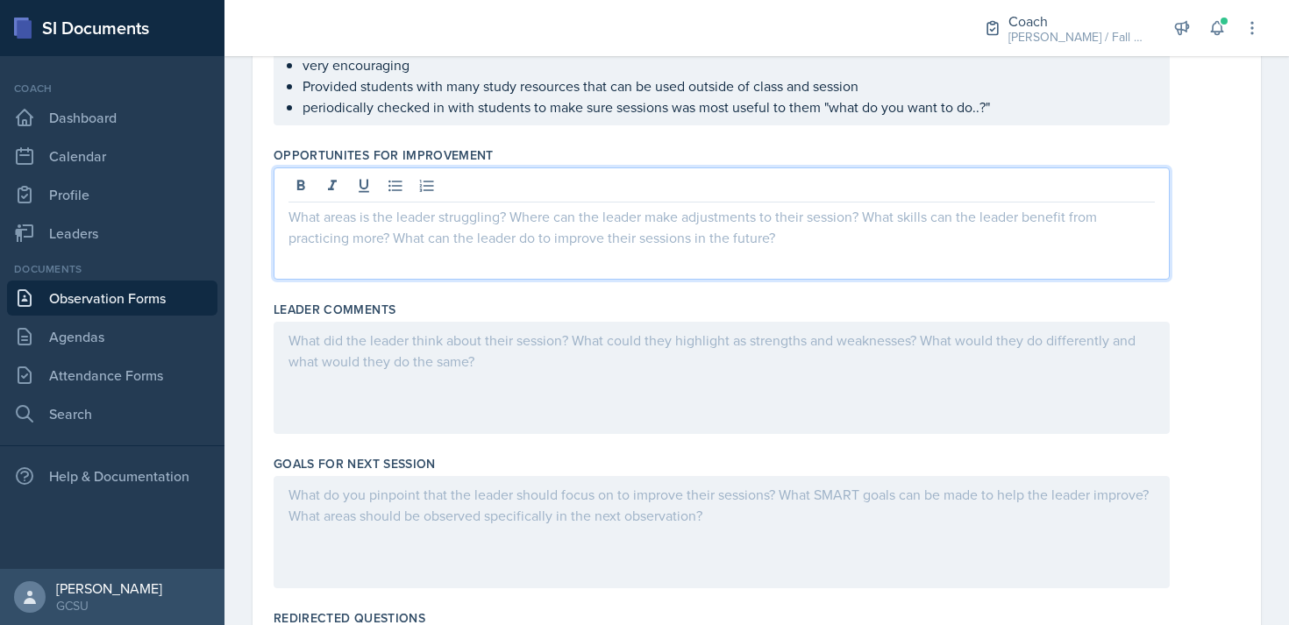
scroll to position [682, 0]
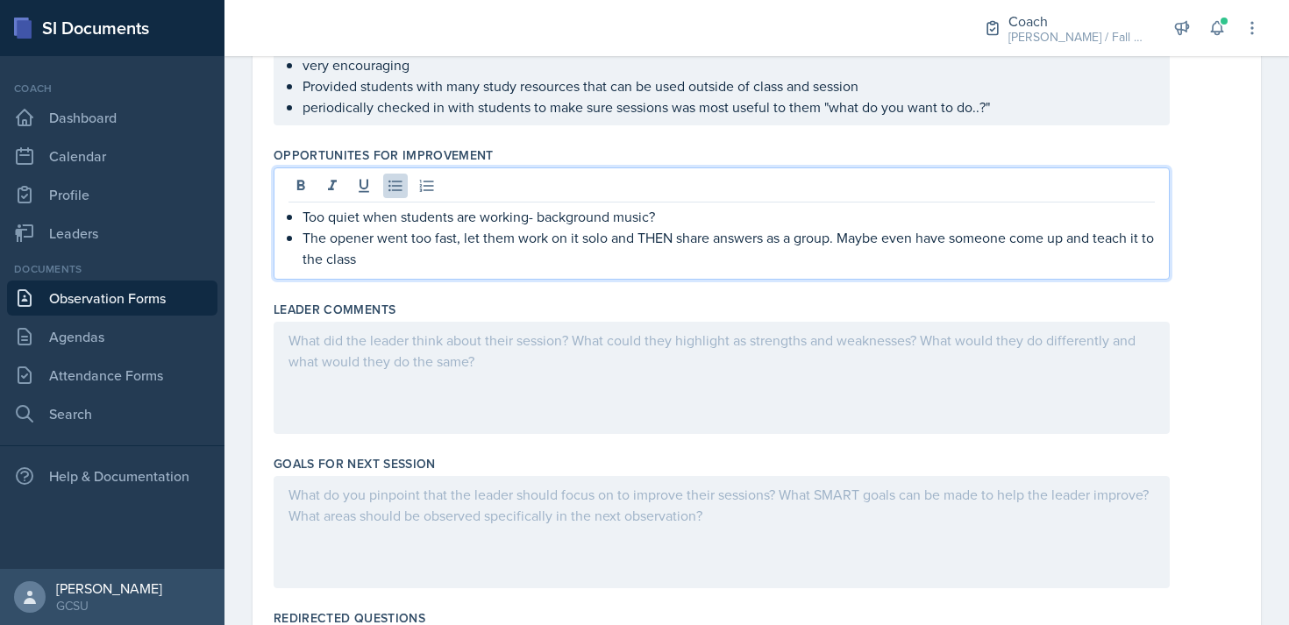
click at [459, 240] on p "The opener went too fast, let them work on it solo and THEN share answers as a …" at bounding box center [728, 248] width 852 height 42
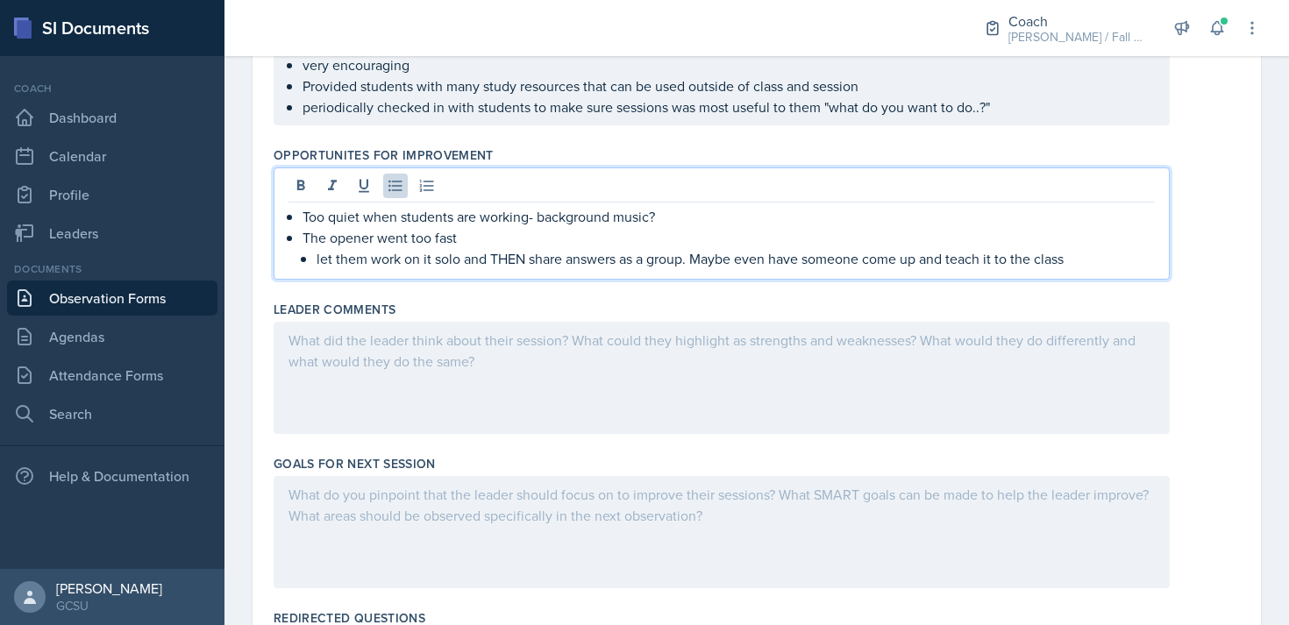
click at [1103, 259] on p "let them work on it solo and THEN share answers as a group. Maybe even have som…" at bounding box center [735, 258] width 838 height 21
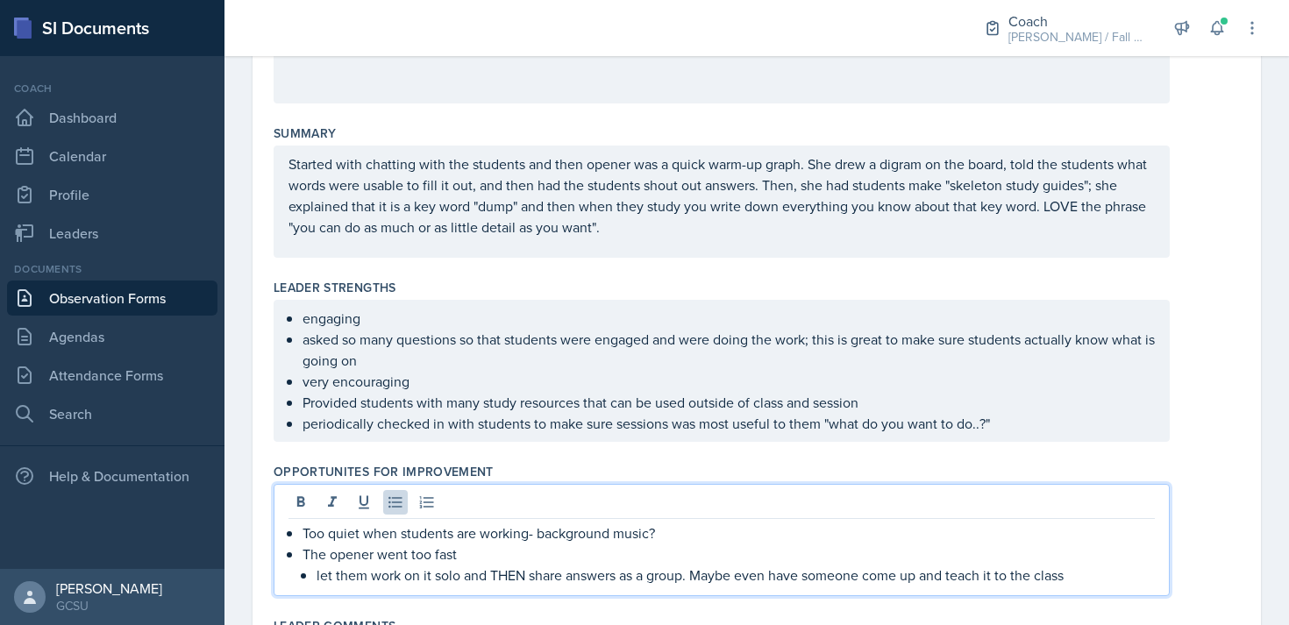
click at [616, 225] on p "Started with chatting with the students and then opener was a quick warm-up gra…" at bounding box center [721, 195] width 866 height 84
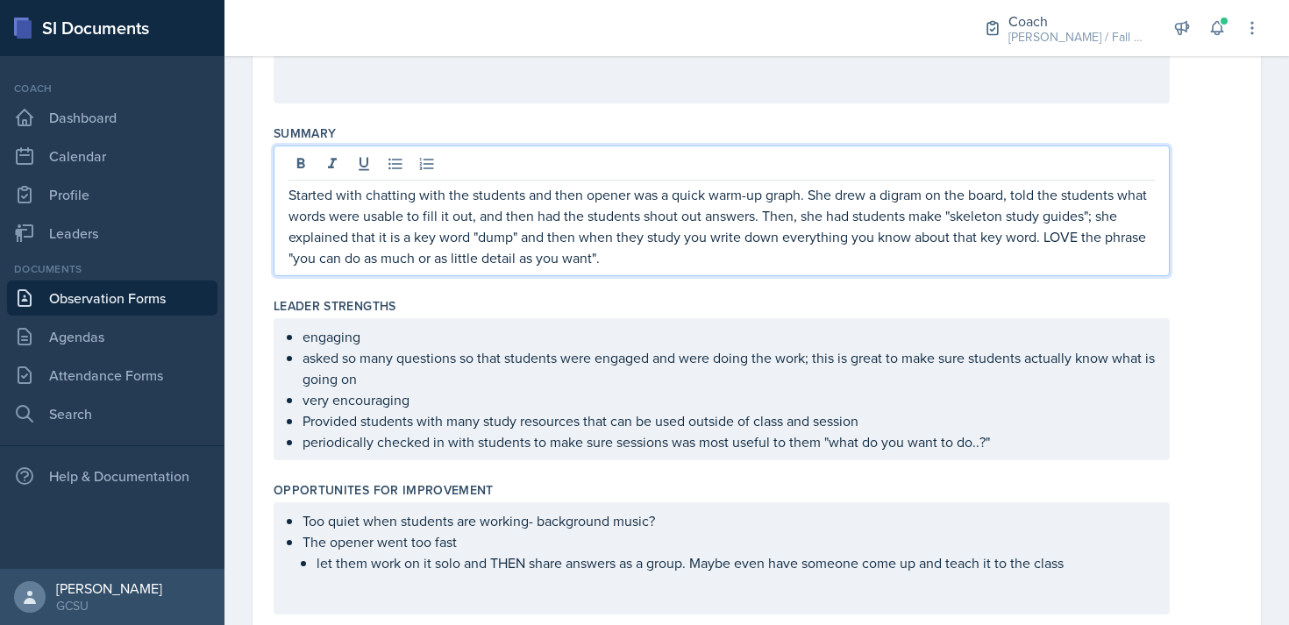
scroll to position [396, 0]
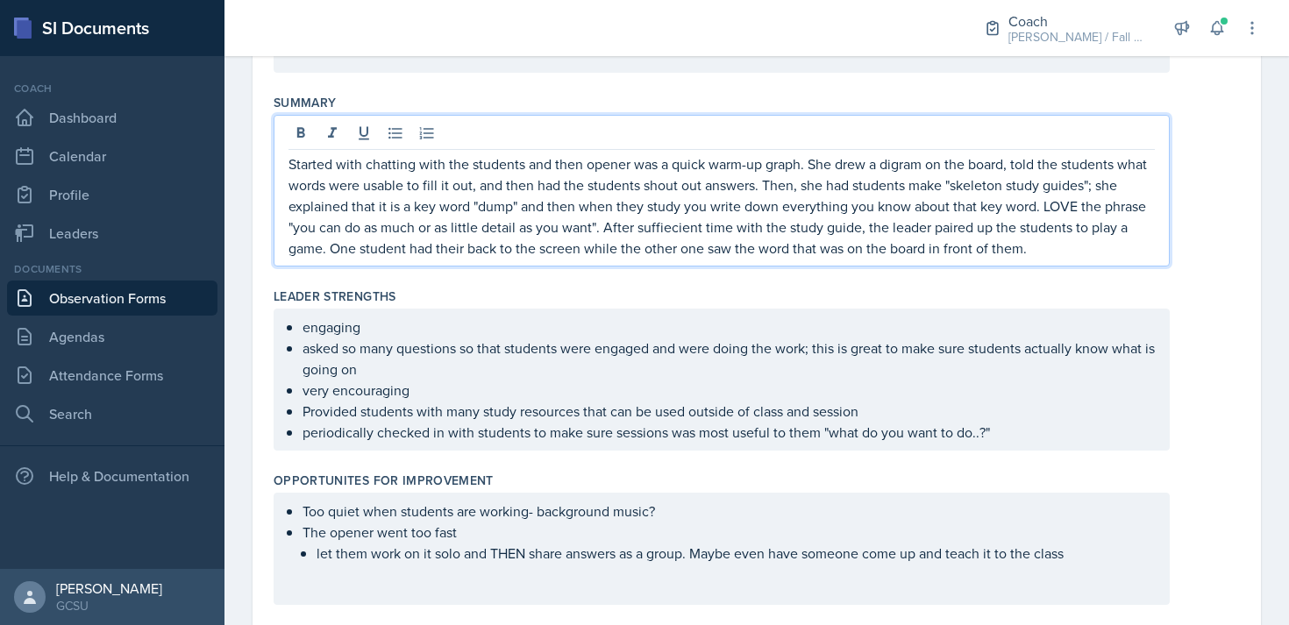
click at [1002, 432] on ul "engaging asked so many questions so that students were engaged and were doing t…" at bounding box center [728, 379] width 852 height 126
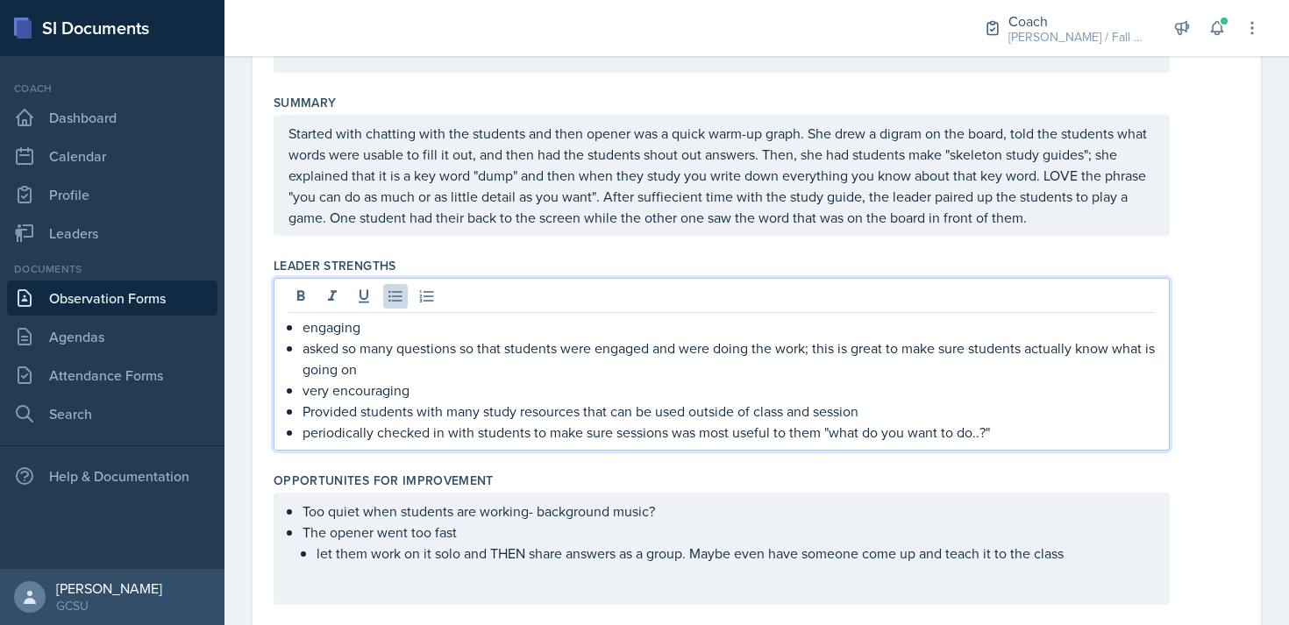
scroll to position [366, 0]
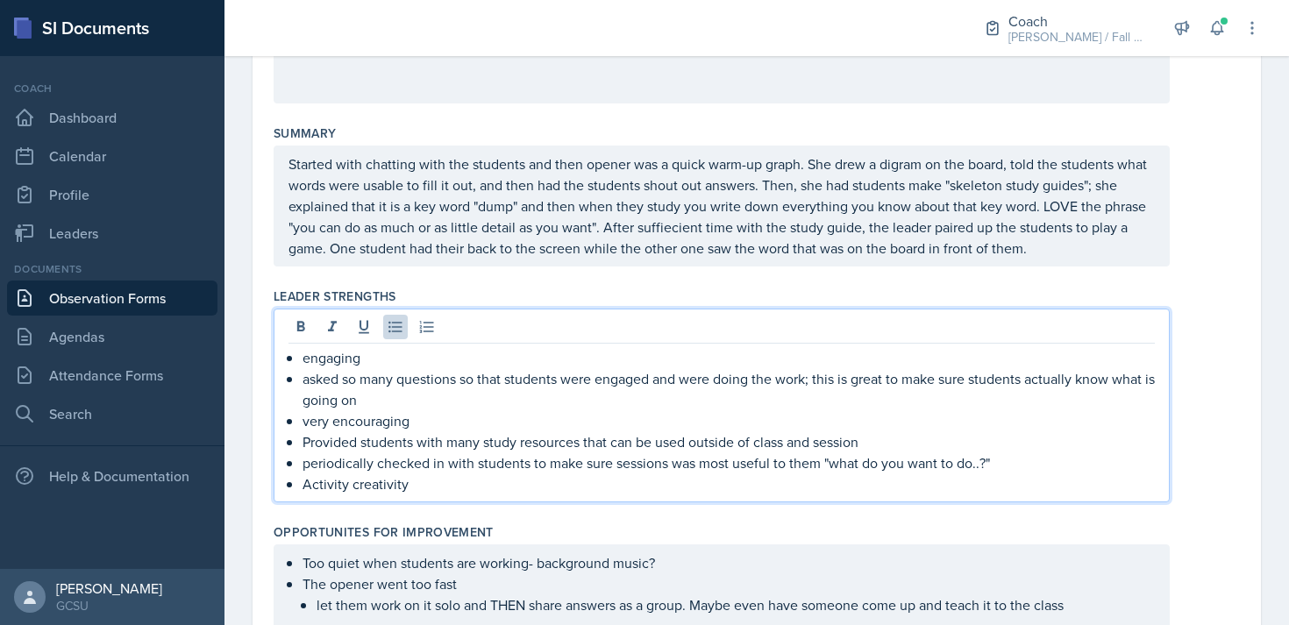
click at [1036, 252] on p "Started with chatting with the students and then opener was a quick warm-up gra…" at bounding box center [721, 205] width 866 height 105
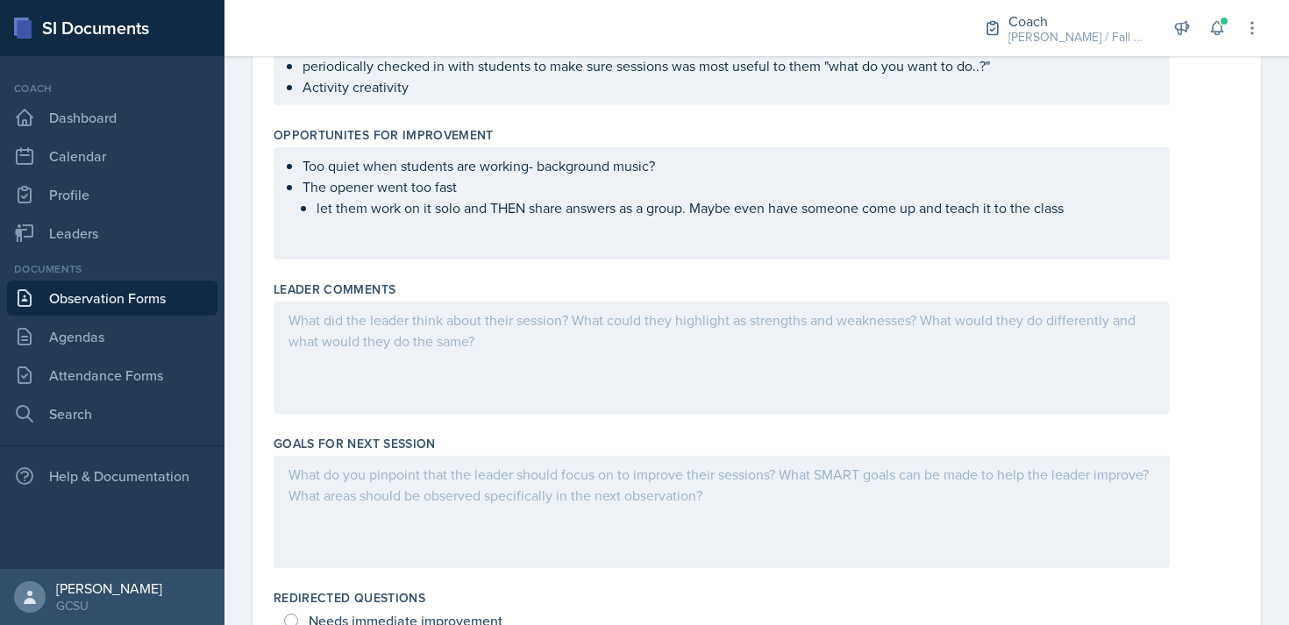
scroll to position [828, 0]
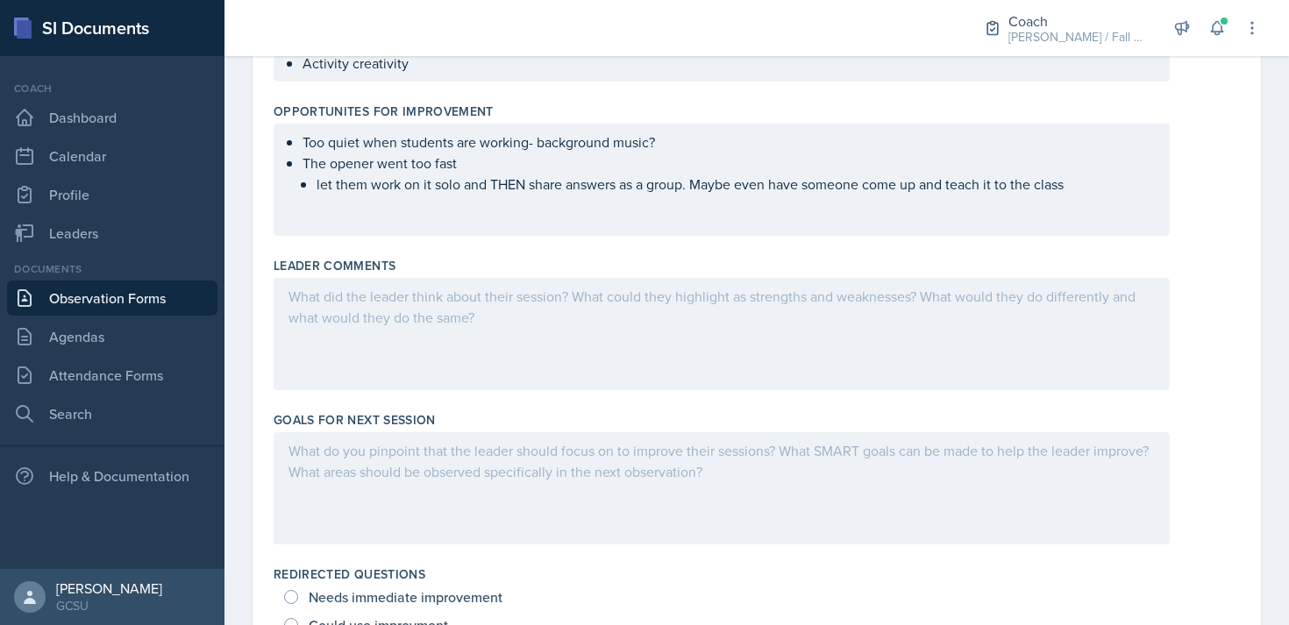
click at [547, 207] on div "Too quiet when students are working- background music? The opener went too fast…" at bounding box center [722, 180] width 896 height 112
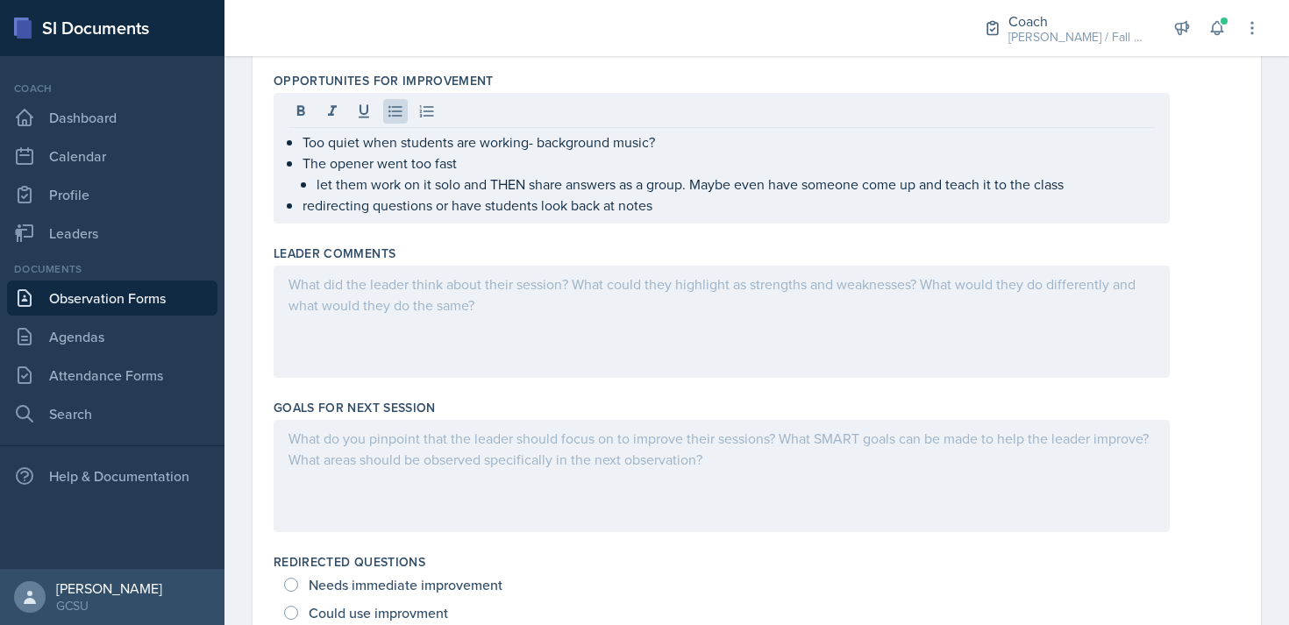
click at [1196, 240] on div "Leader Comments" at bounding box center [757, 315] width 966 height 154
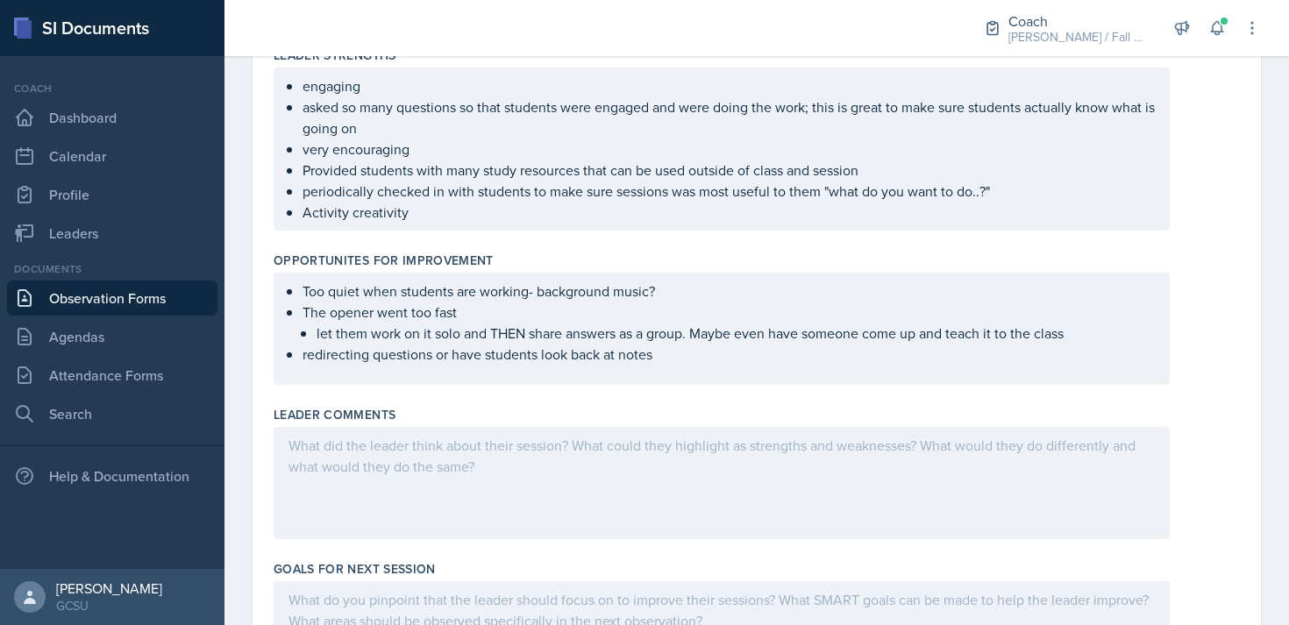
click at [616, 218] on p "Activity creativity" at bounding box center [728, 212] width 852 height 21
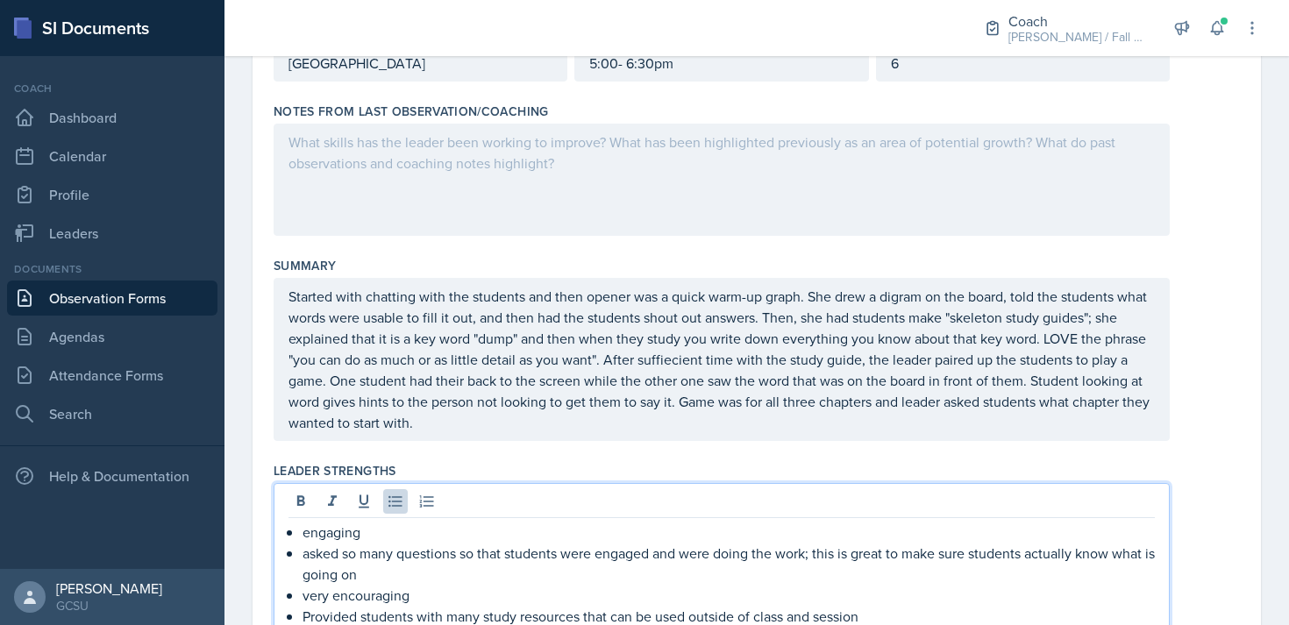
scroll to position [0, 0]
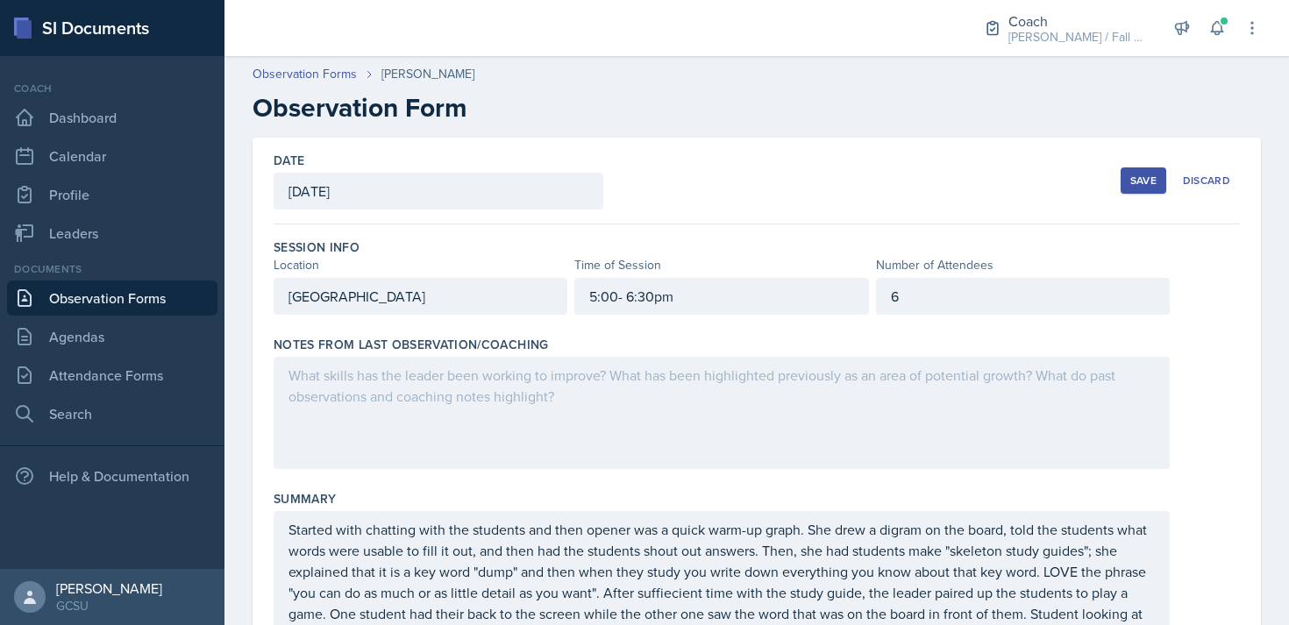
click at [1142, 187] on div "Save" at bounding box center [1143, 181] width 26 height 14
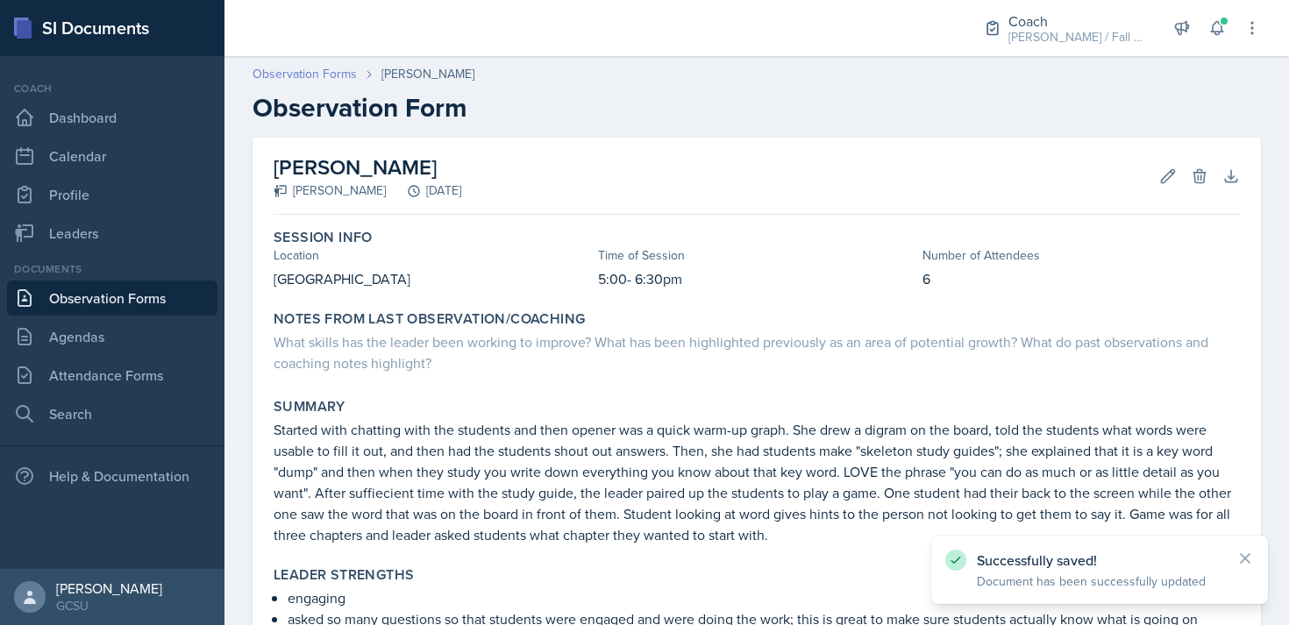
click at [318, 73] on link "Observation Forms" at bounding box center [304, 74] width 104 height 18
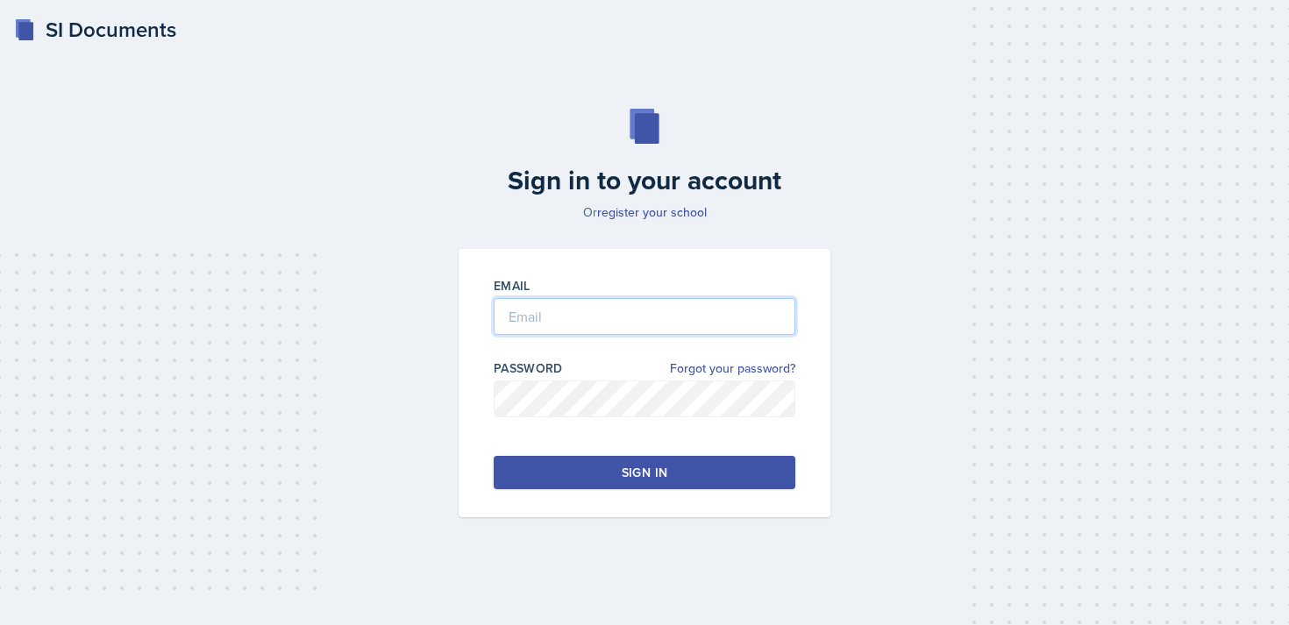
click at [560, 328] on input "email" at bounding box center [645, 316] width 302 height 37
type input "[EMAIL_ADDRESS][DOMAIN_NAME]"
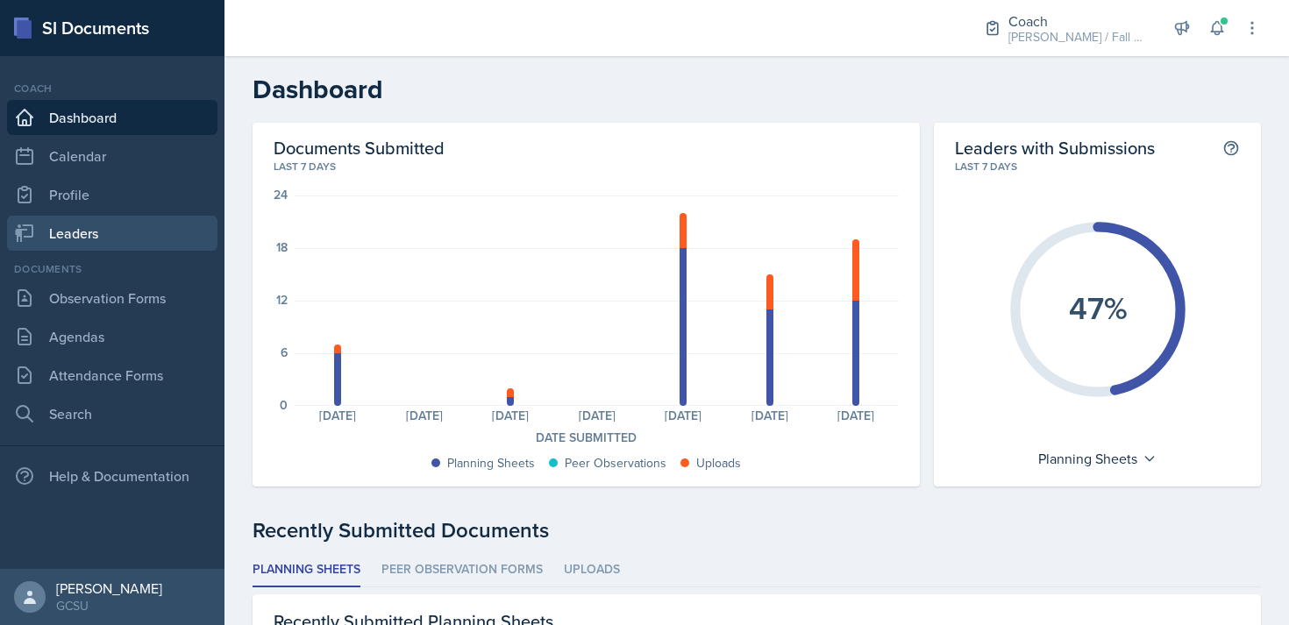
click at [117, 233] on link "Leaders" at bounding box center [112, 233] width 210 height 35
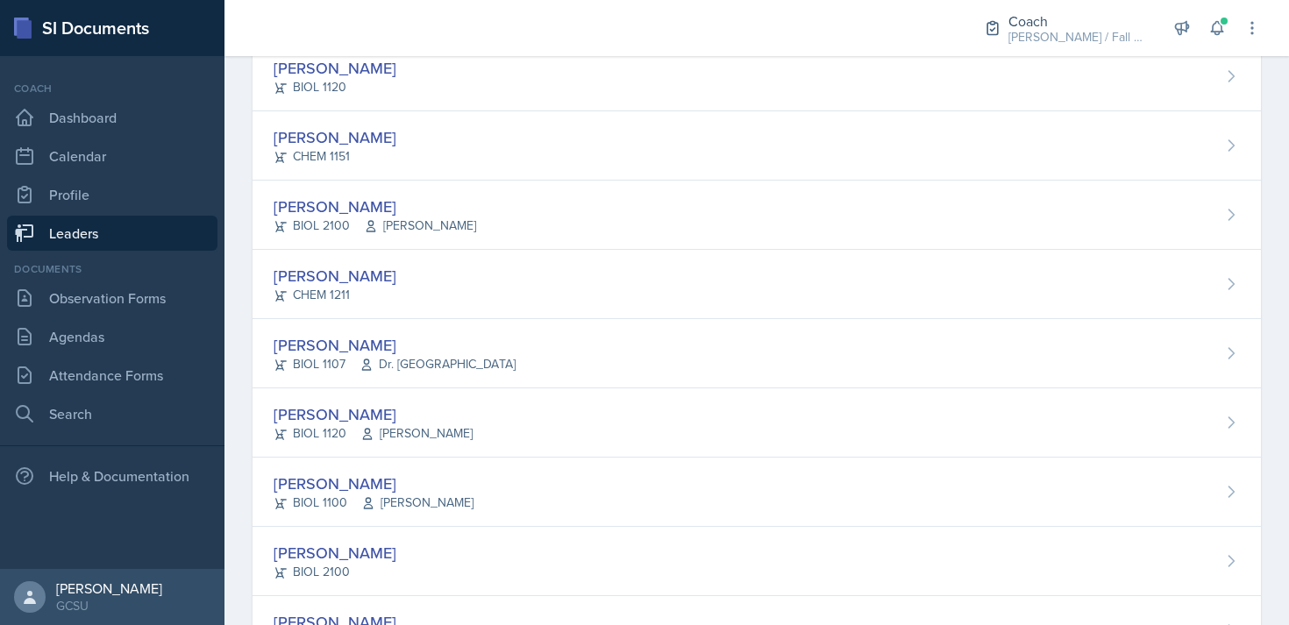
scroll to position [534, 0]
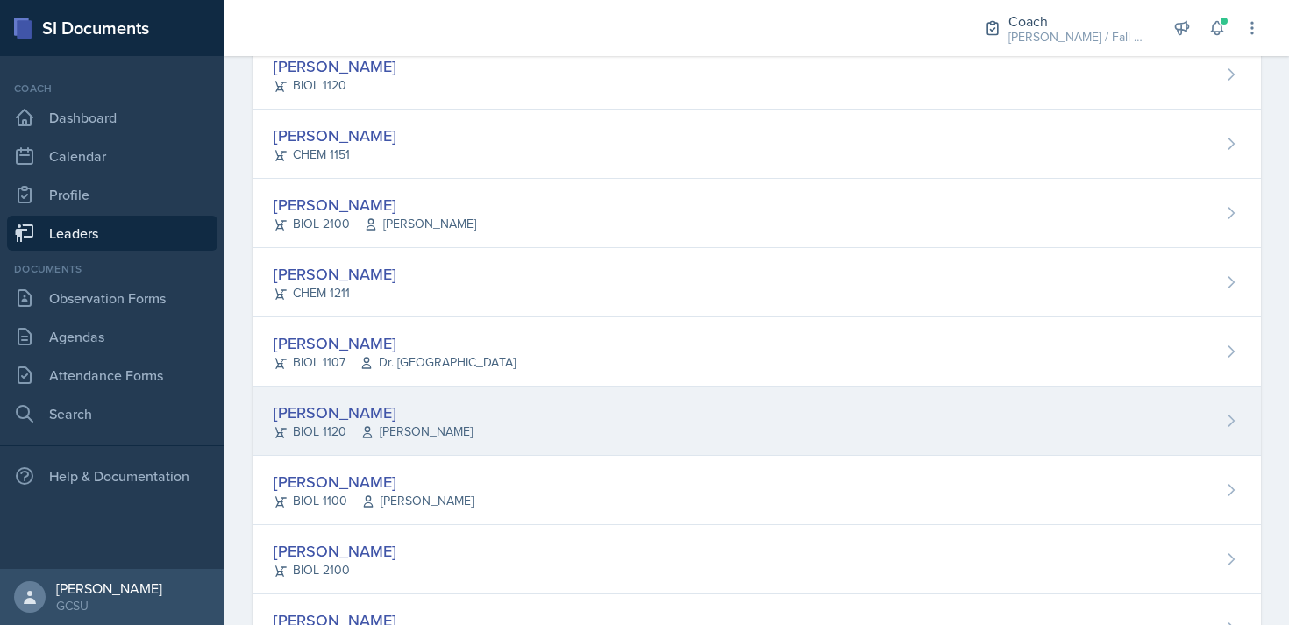
click at [474, 409] on div "Emma Emmil BIOL 1120 Emily Parrish" at bounding box center [756, 421] width 1008 height 69
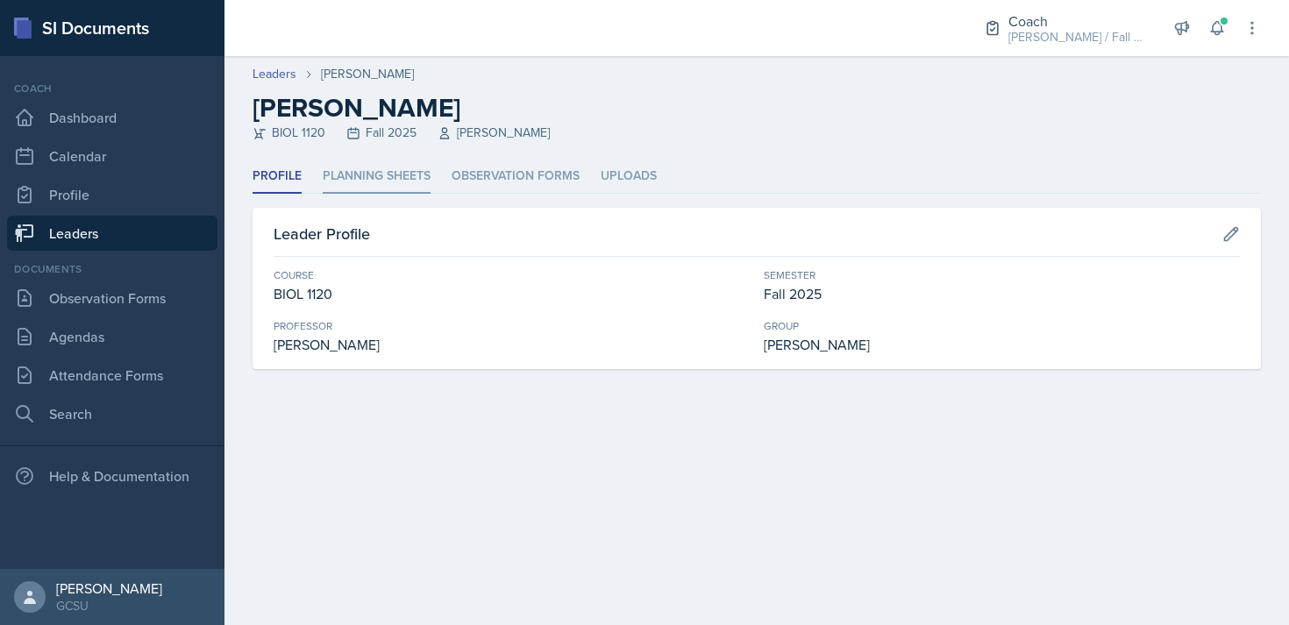
click at [401, 178] on li "Planning Sheets" at bounding box center [377, 177] width 108 height 34
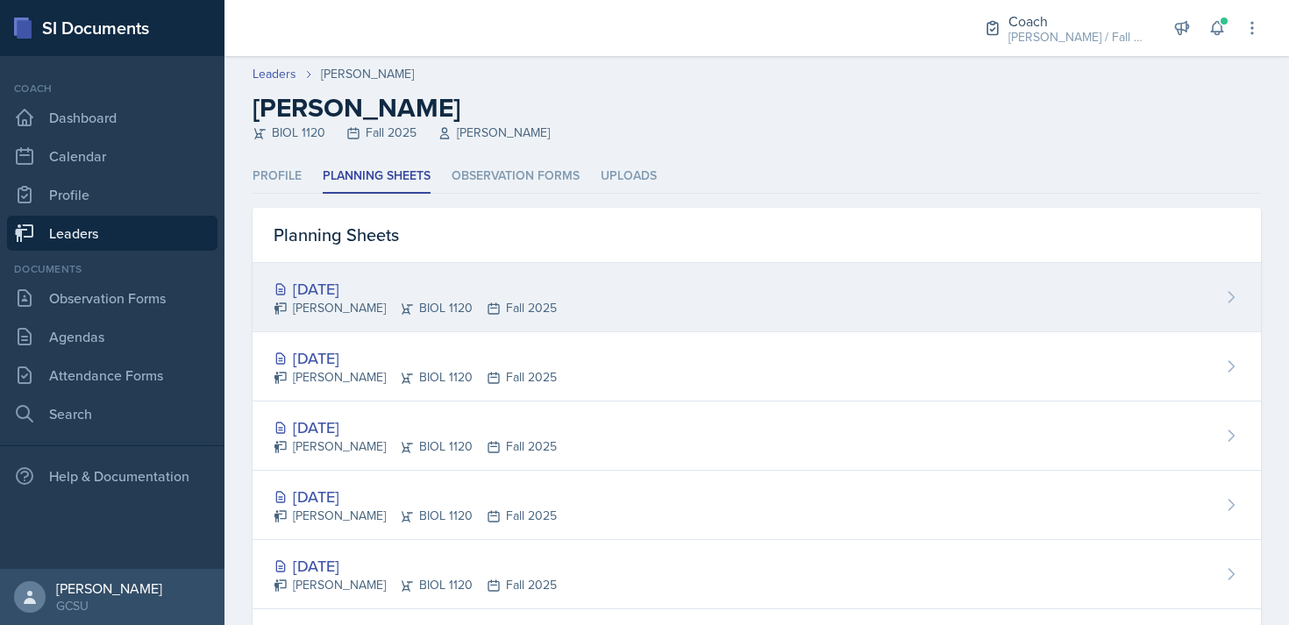
click at [479, 295] on div "[DATE]" at bounding box center [415, 289] width 283 height 24
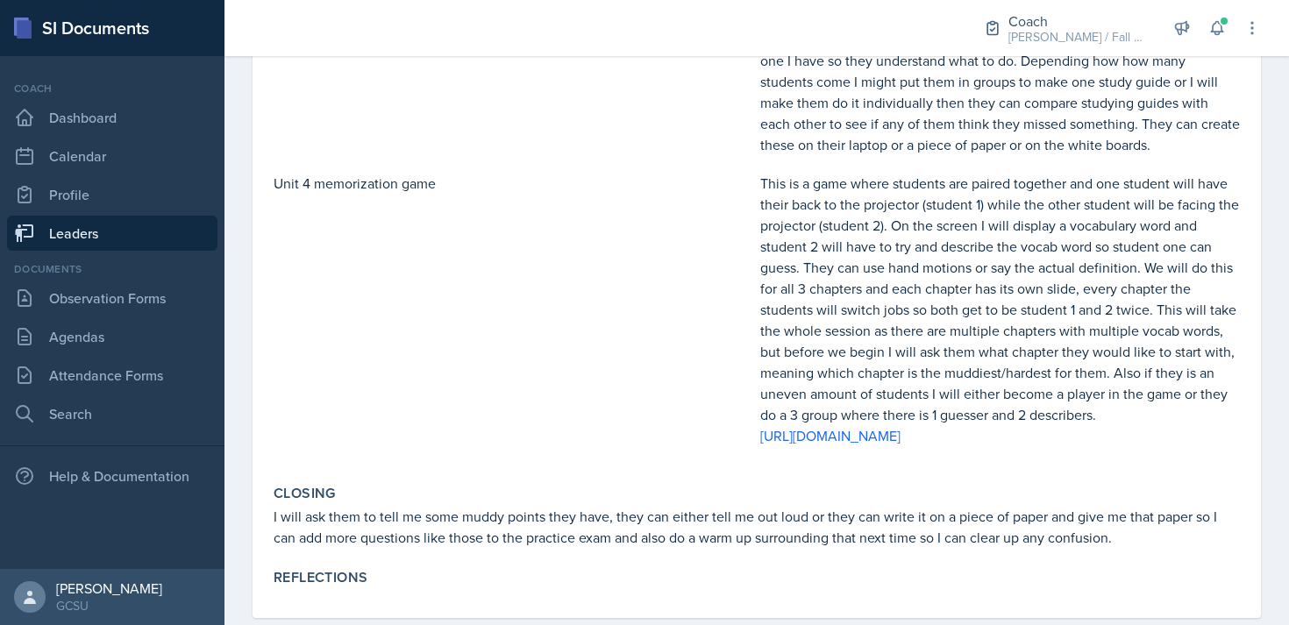
scroll to position [670, 0]
